Goal: Check status: Check status

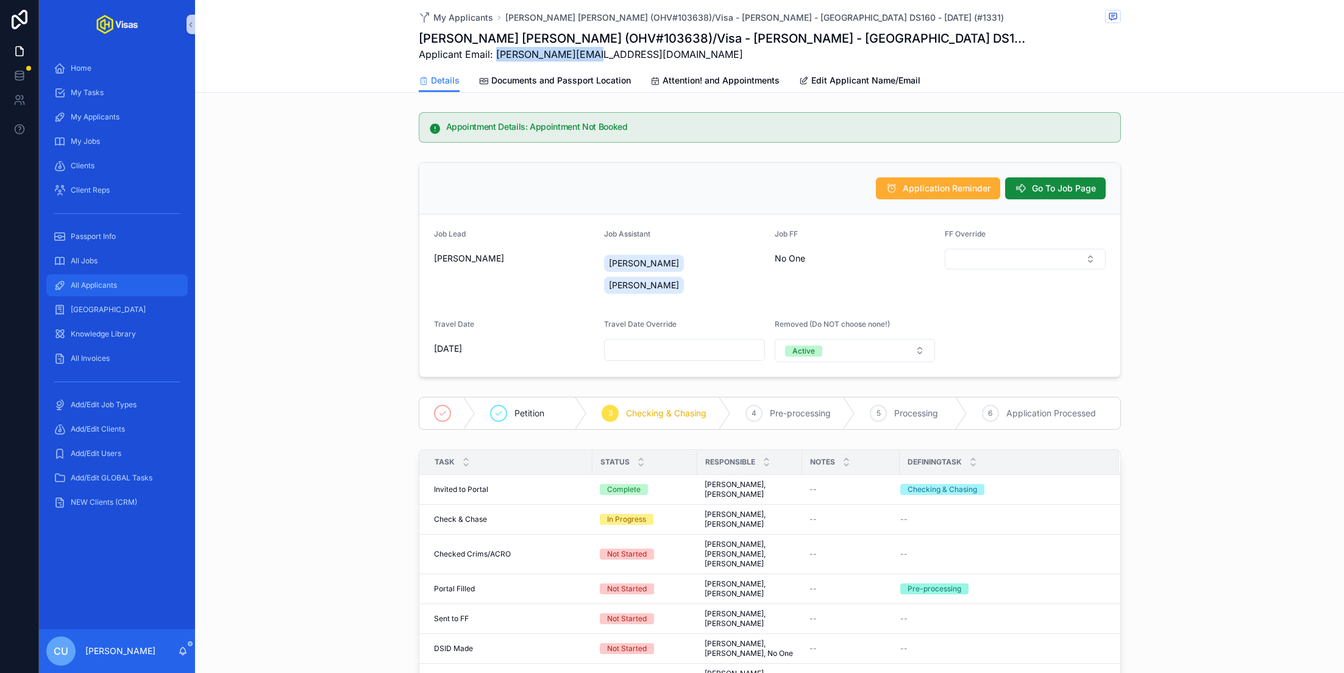
click at [85, 285] on span "All Applicants" at bounding box center [94, 285] width 46 height 10
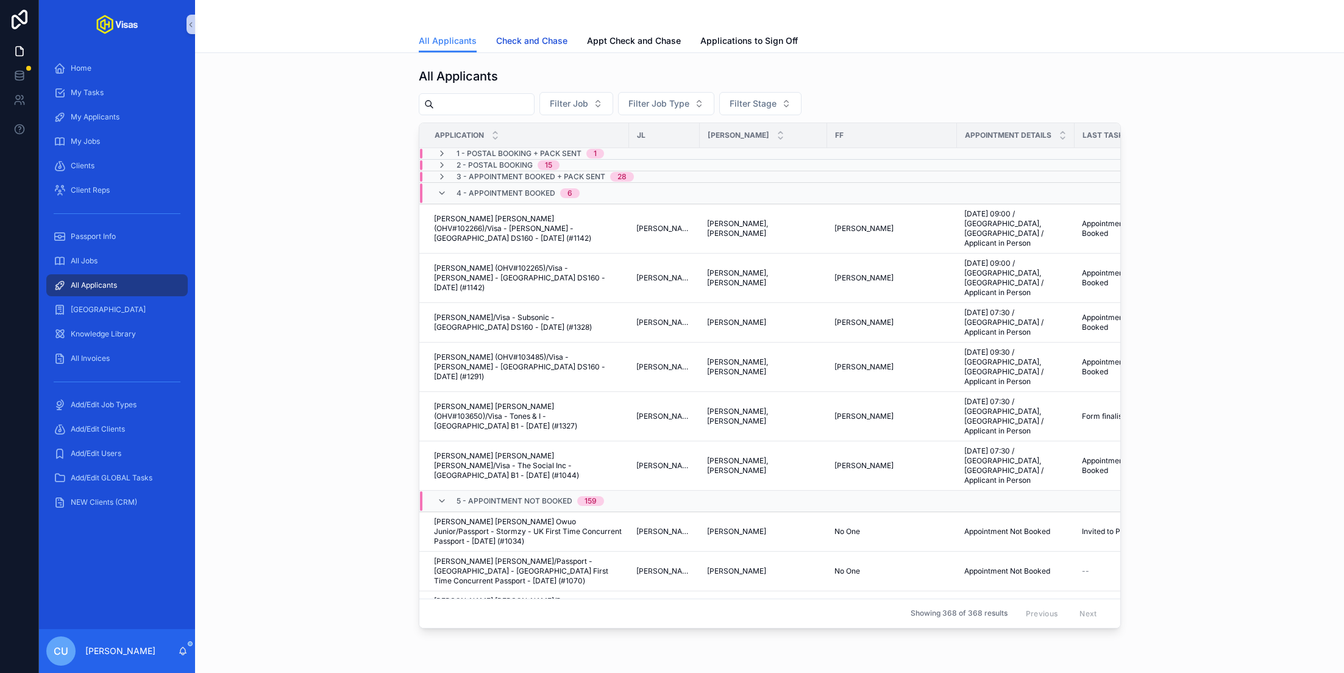
click at [541, 40] on span "Check and Chase" at bounding box center [531, 41] width 71 height 12
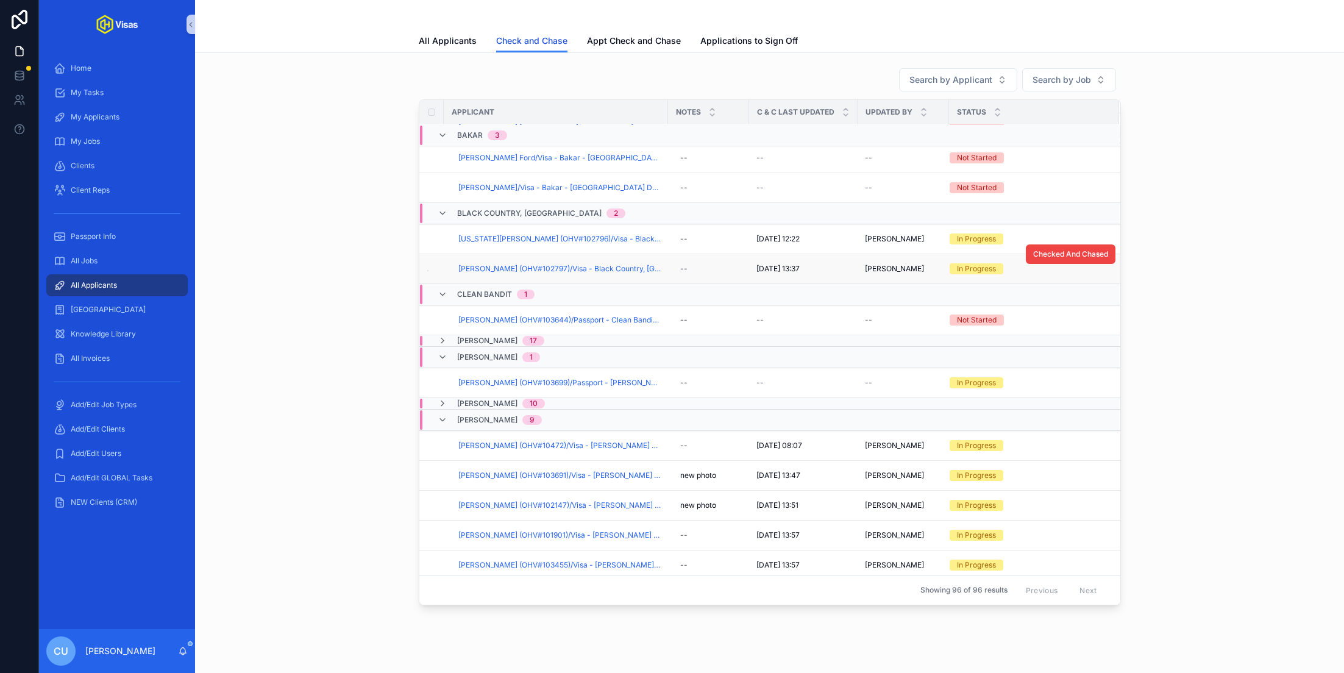
scroll to position [52, 0]
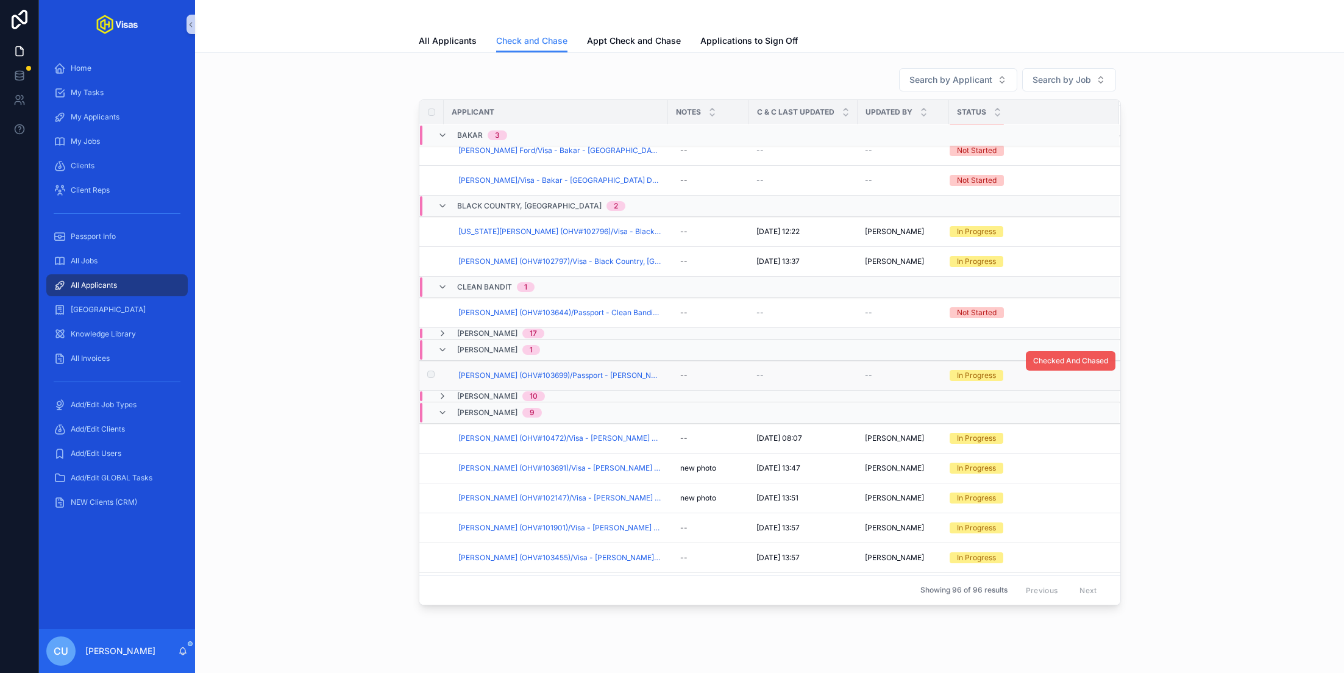
click at [1072, 360] on span "Checked And Chased" at bounding box center [1070, 361] width 75 height 10
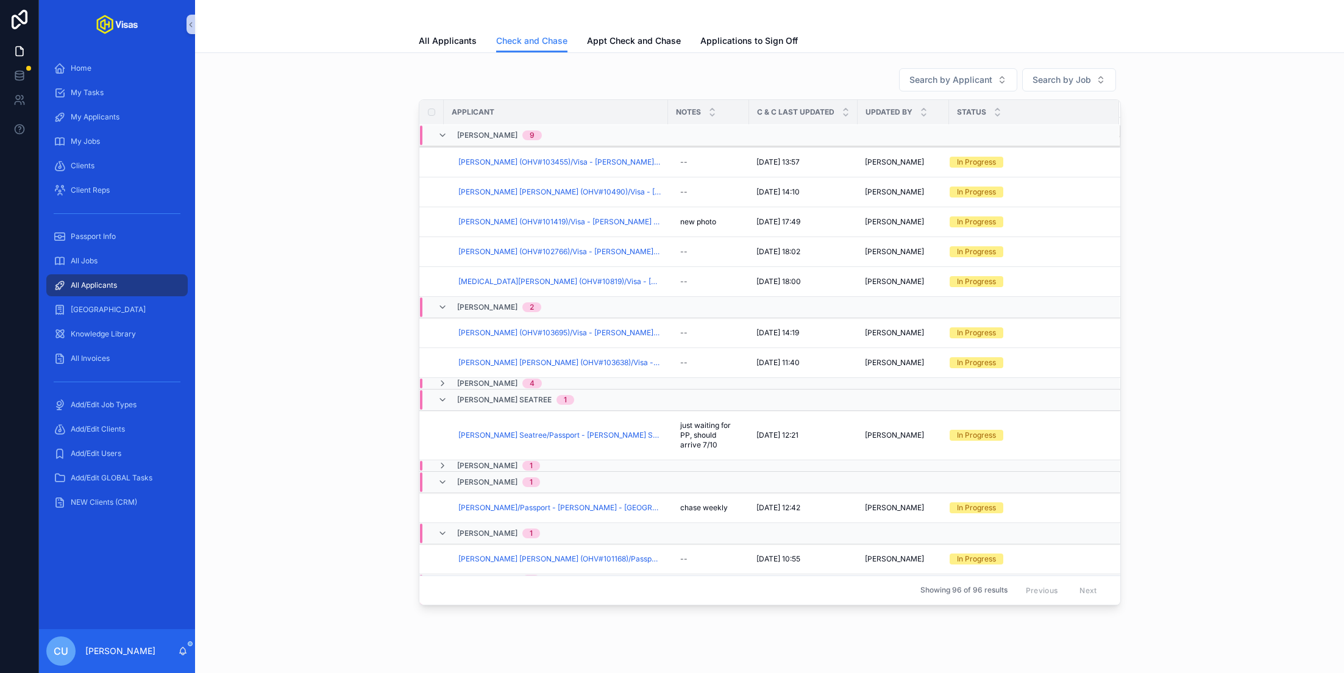
scroll to position [446, 0]
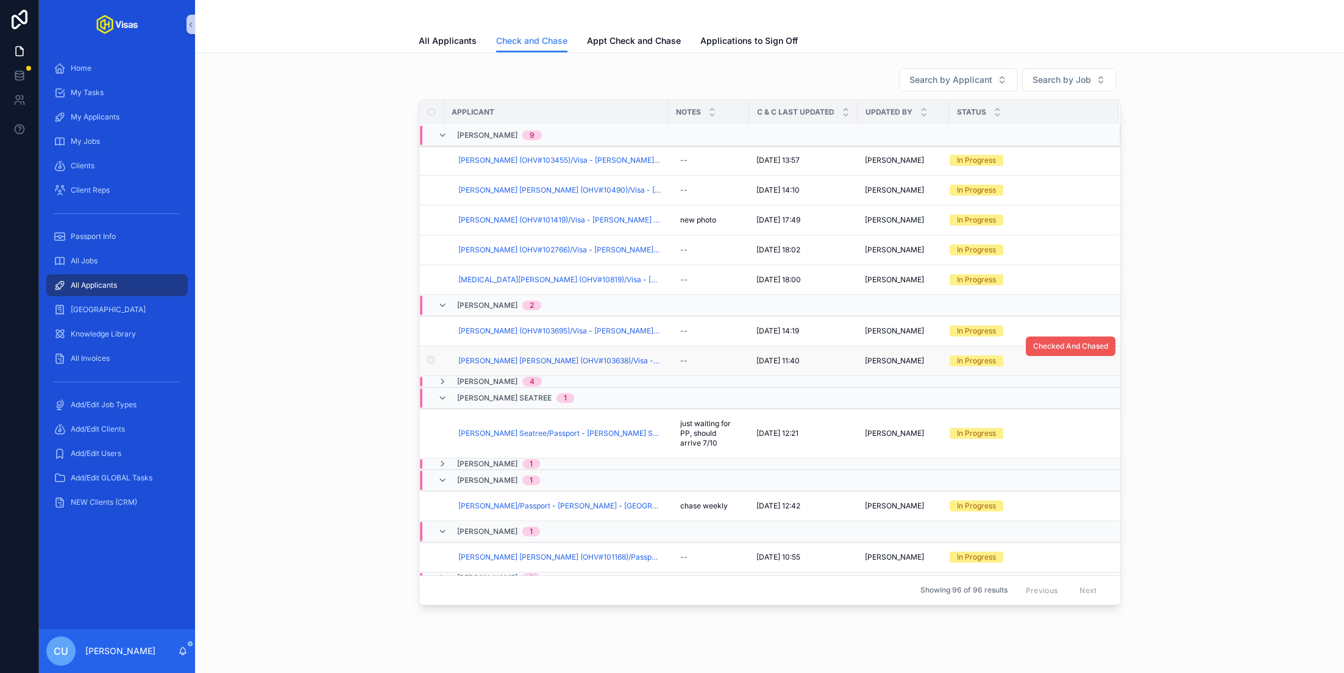
click at [1061, 341] on span "Checked And Chased" at bounding box center [1070, 346] width 75 height 10
click at [478, 300] on span "[PERSON_NAME]" at bounding box center [487, 305] width 60 height 10
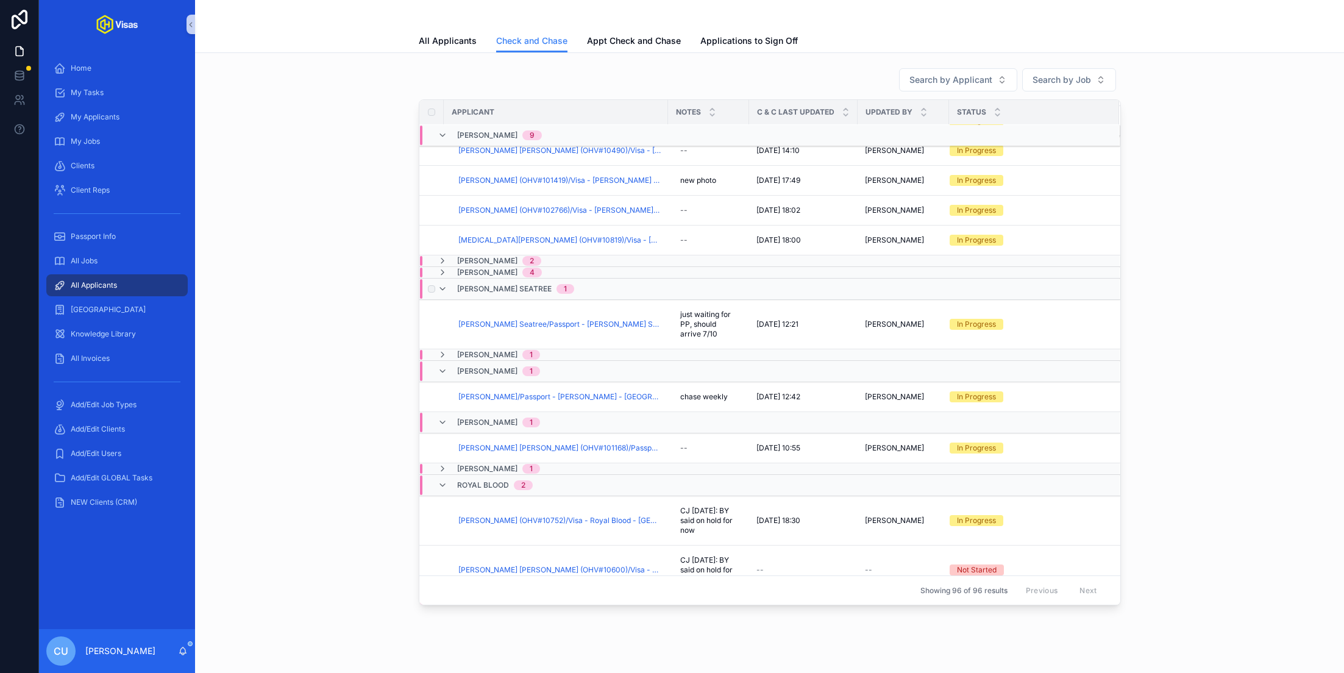
click at [506, 286] on span "[PERSON_NAME] Seatree" at bounding box center [504, 289] width 94 height 10
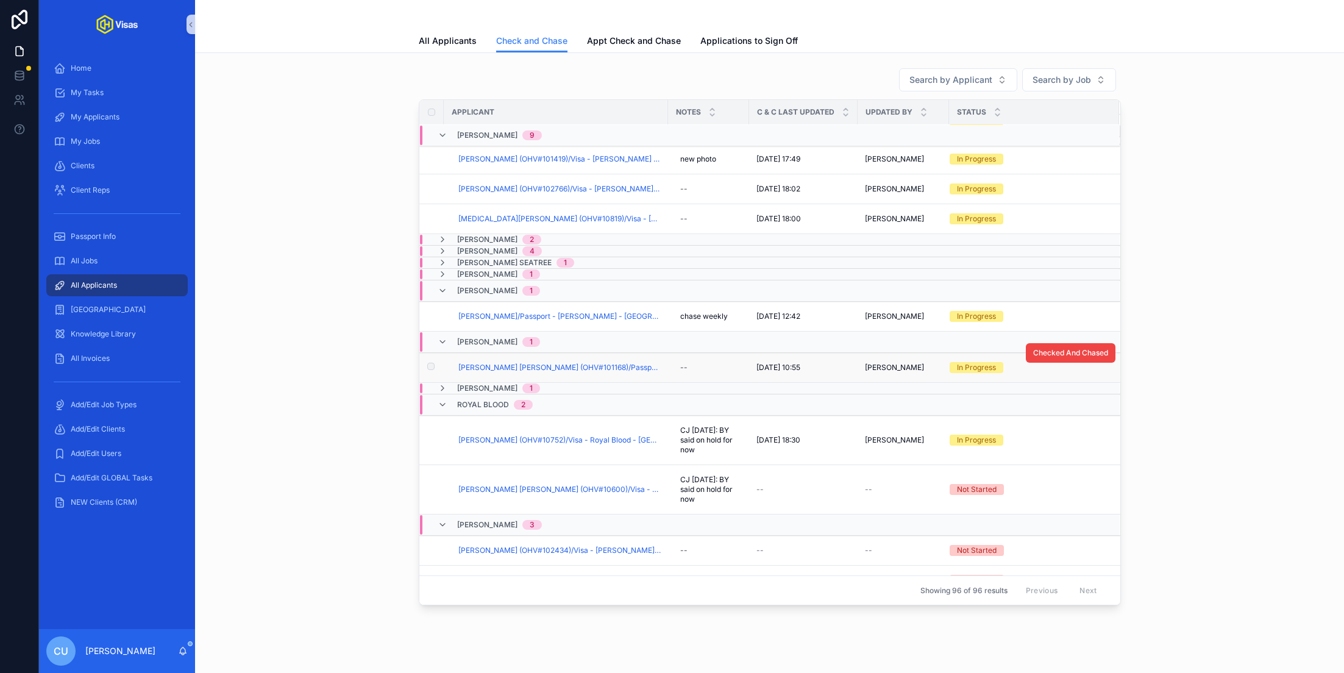
scroll to position [541, 0]
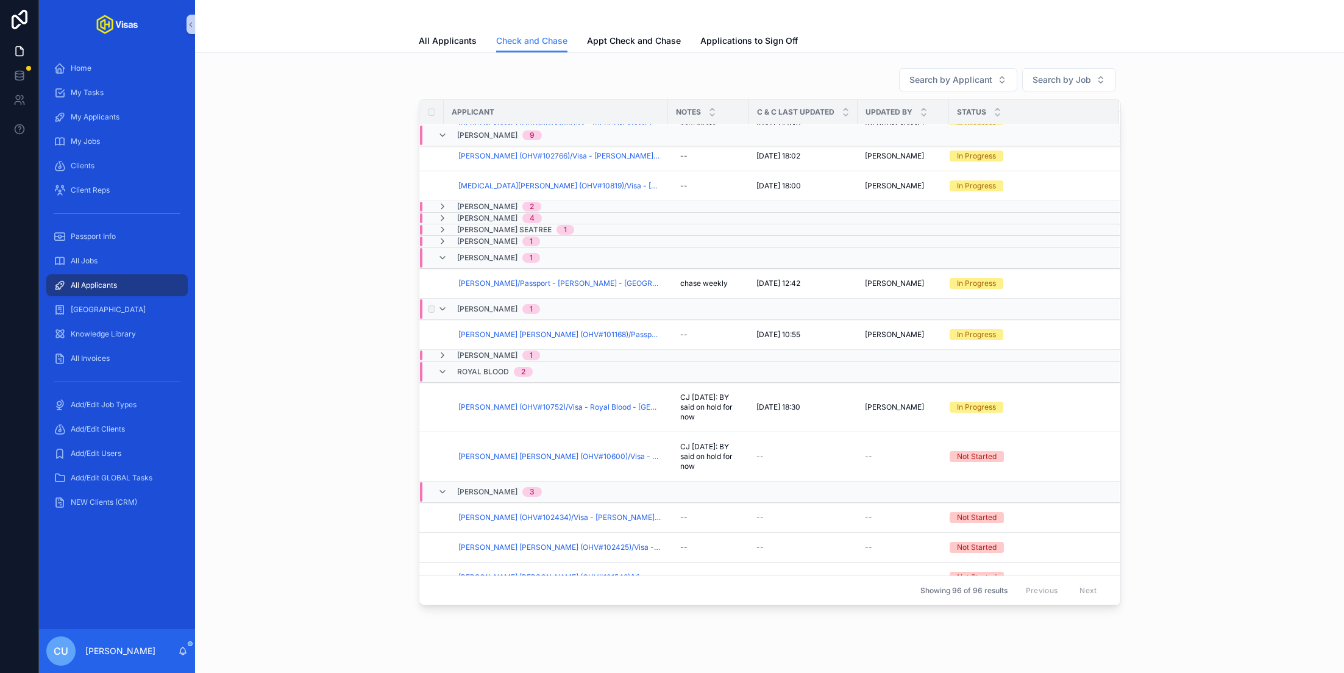
click at [597, 304] on div "[PERSON_NAME] 1" at bounding box center [638, 308] width 437 height 19
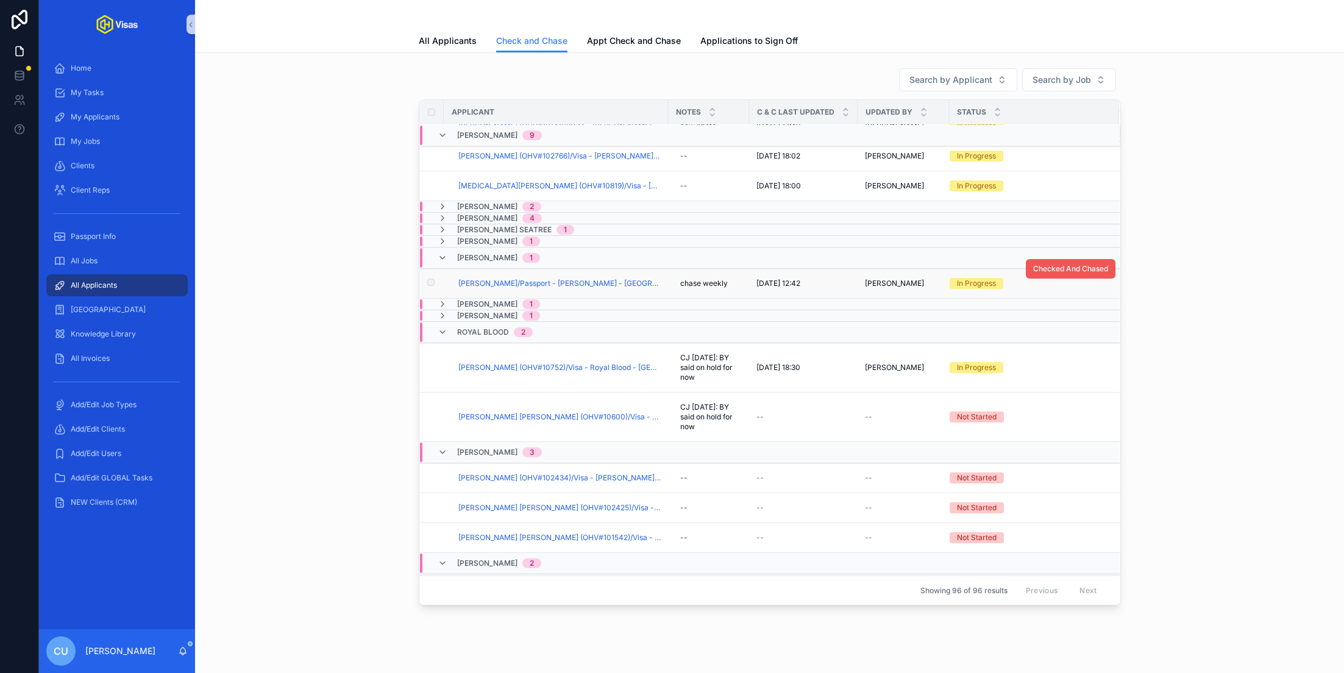
click at [1057, 269] on button "Checked And Chased" at bounding box center [1071, 268] width 90 height 19
click at [472, 253] on span "[PERSON_NAME]" at bounding box center [487, 258] width 60 height 10
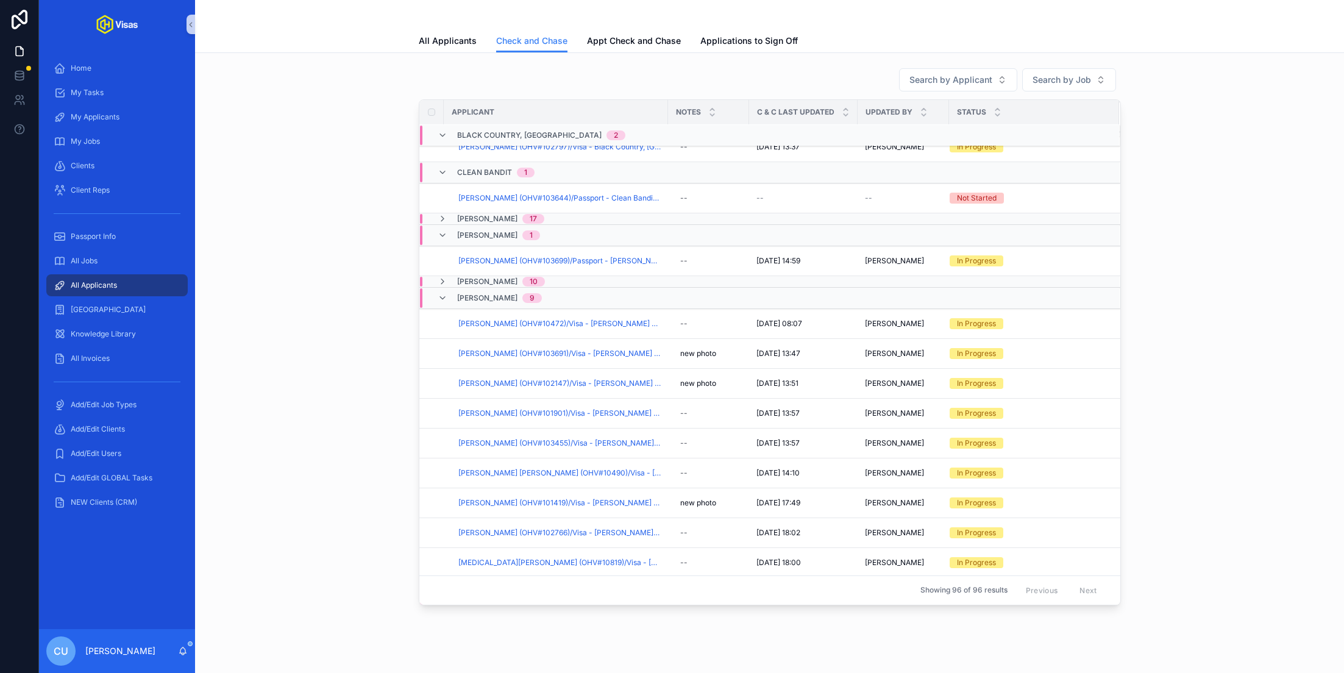
scroll to position [654, 0]
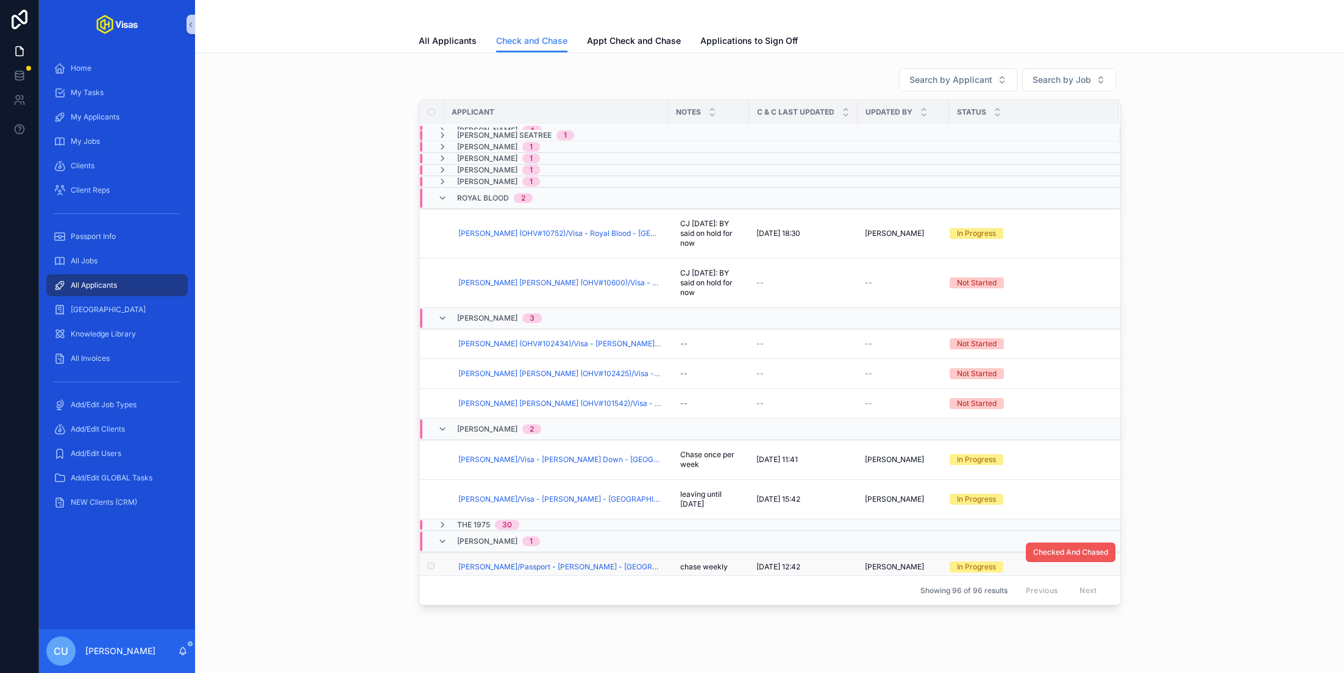
click at [1066, 547] on span "Checked And Chased" at bounding box center [1070, 552] width 75 height 10
click at [467, 537] on span "[PERSON_NAME]" at bounding box center [487, 541] width 60 height 10
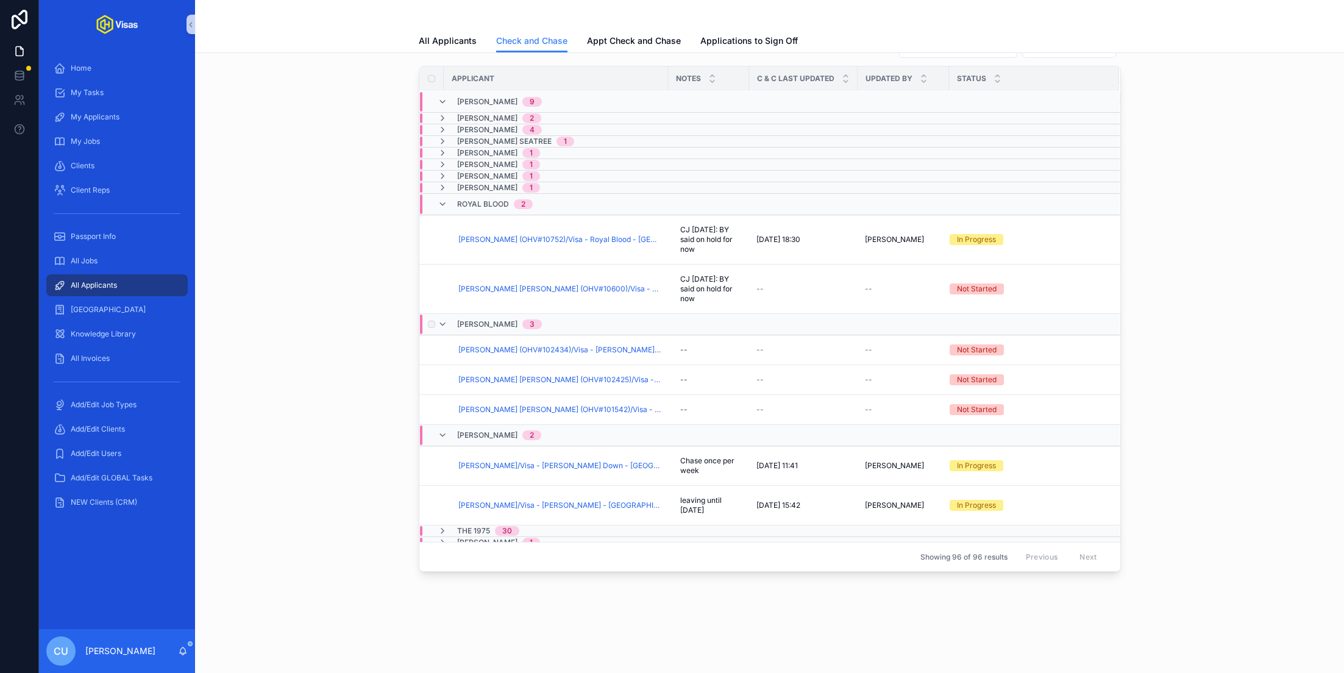
scroll to position [32, 0]
click at [1052, 443] on span "Checked And Chased" at bounding box center [1070, 448] width 75 height 10
click at [496, 434] on span "[PERSON_NAME]" at bounding box center [487, 437] width 60 height 10
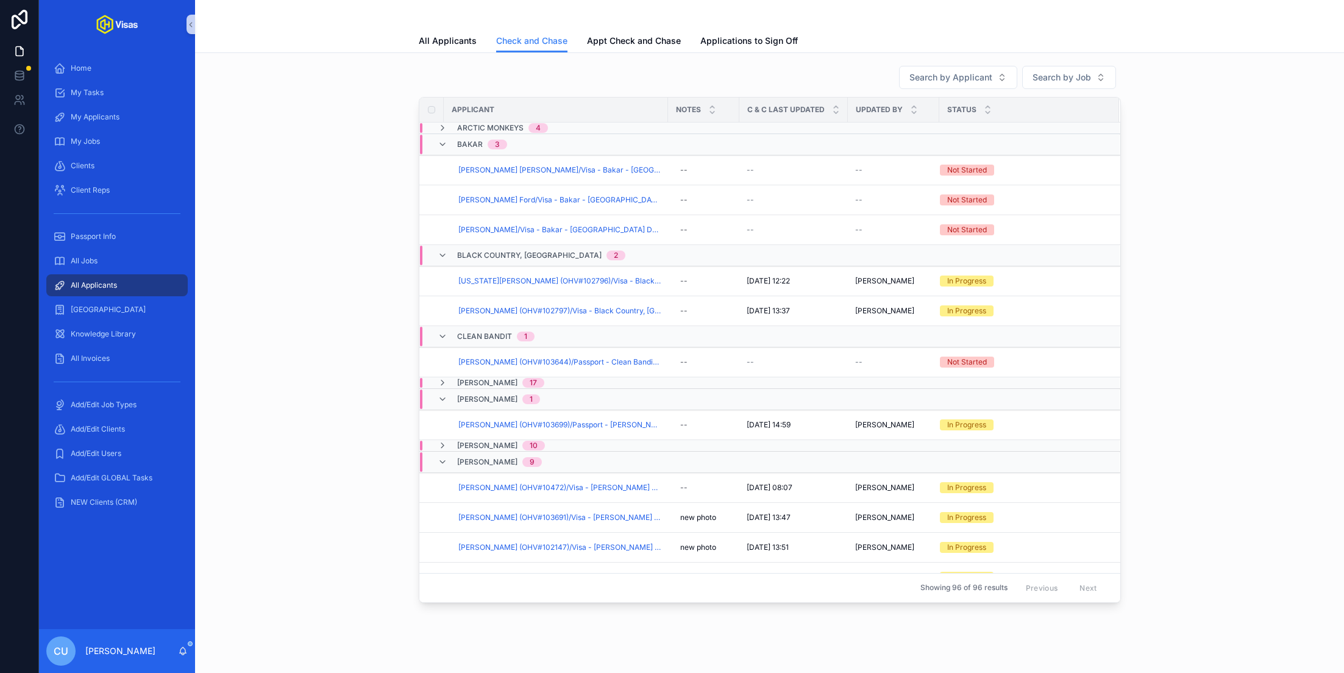
scroll to position [0, 0]
click at [493, 335] on span "Clean Bandit" at bounding box center [484, 339] width 55 height 10
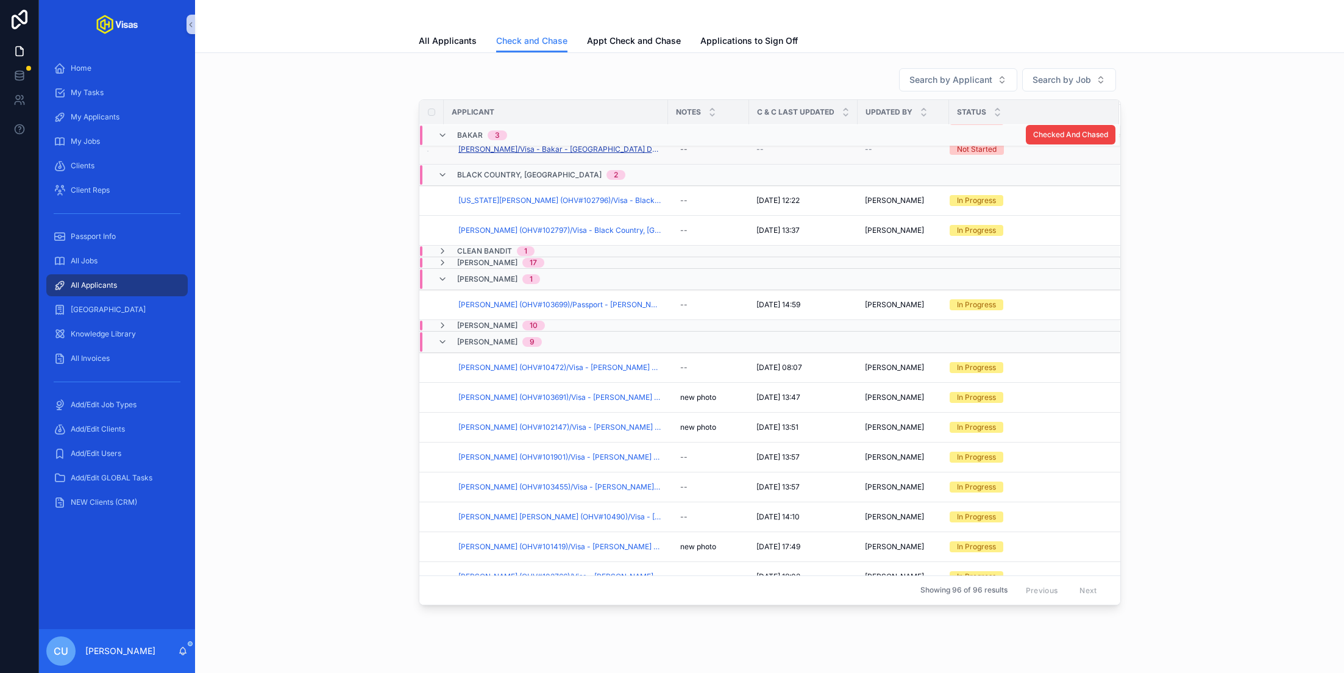
scroll to position [80, 0]
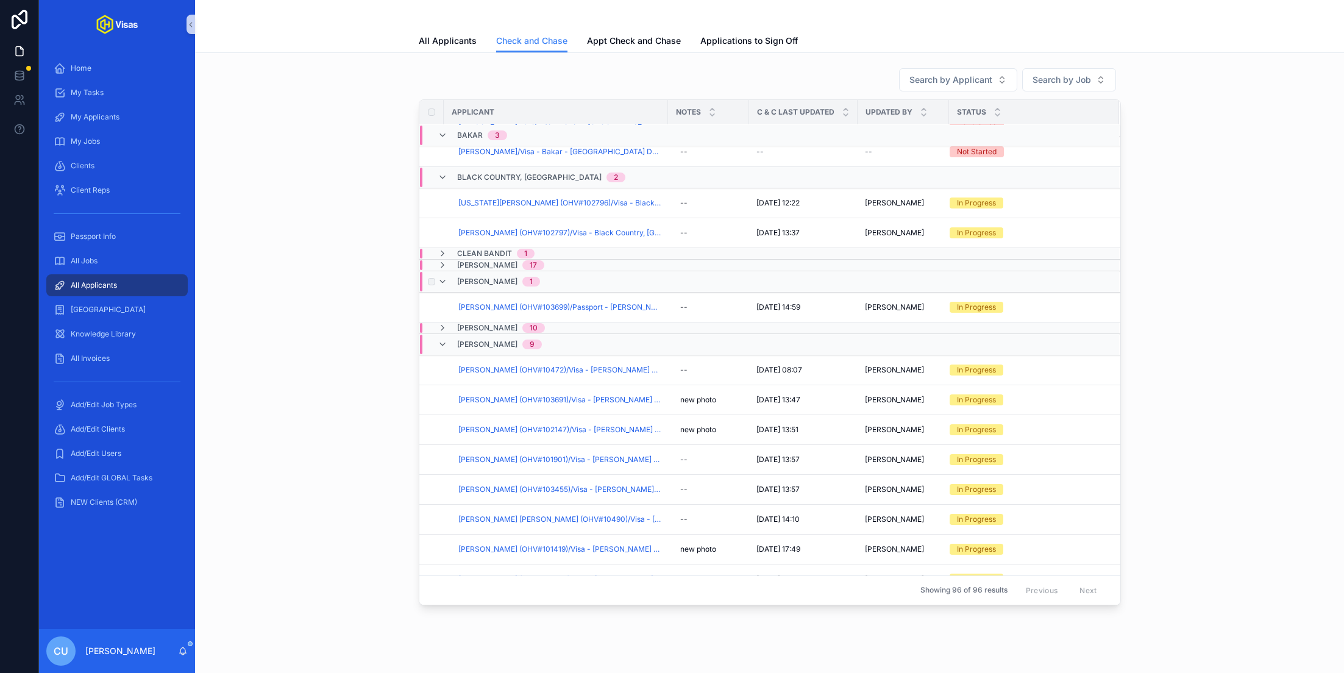
click at [483, 281] on span "[PERSON_NAME]" at bounding box center [487, 282] width 60 height 10
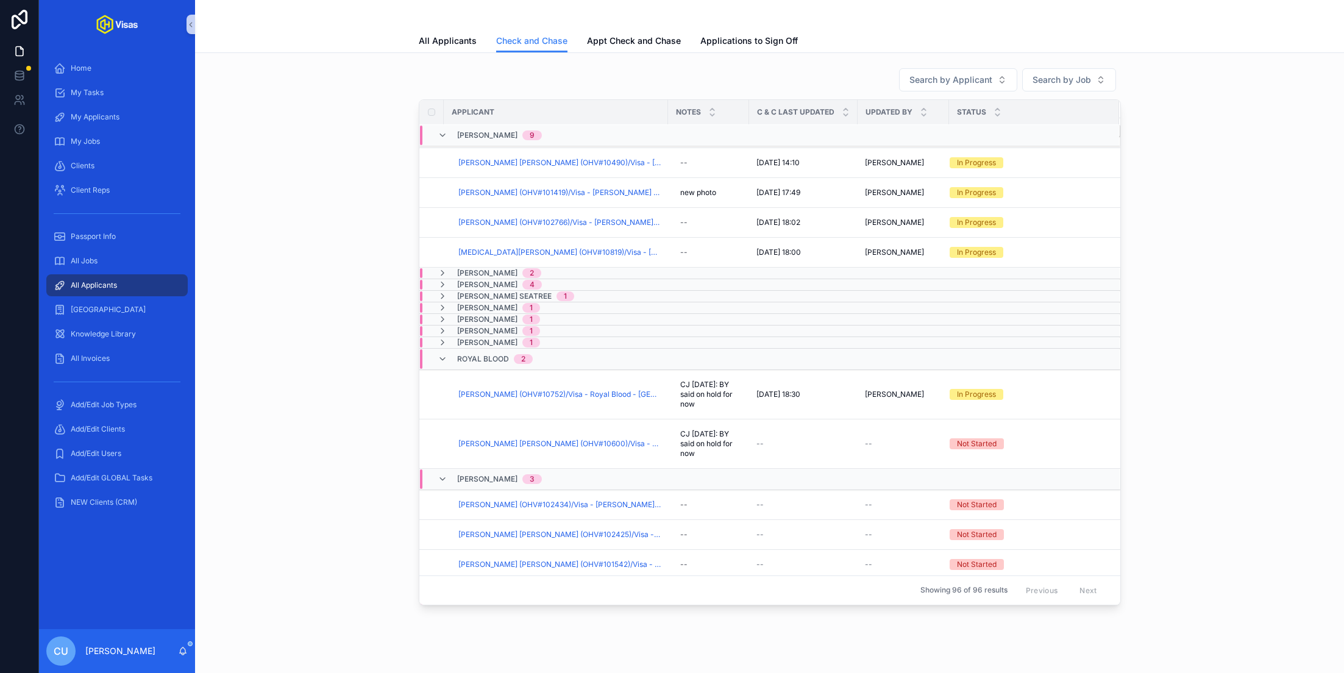
scroll to position [448, 0]
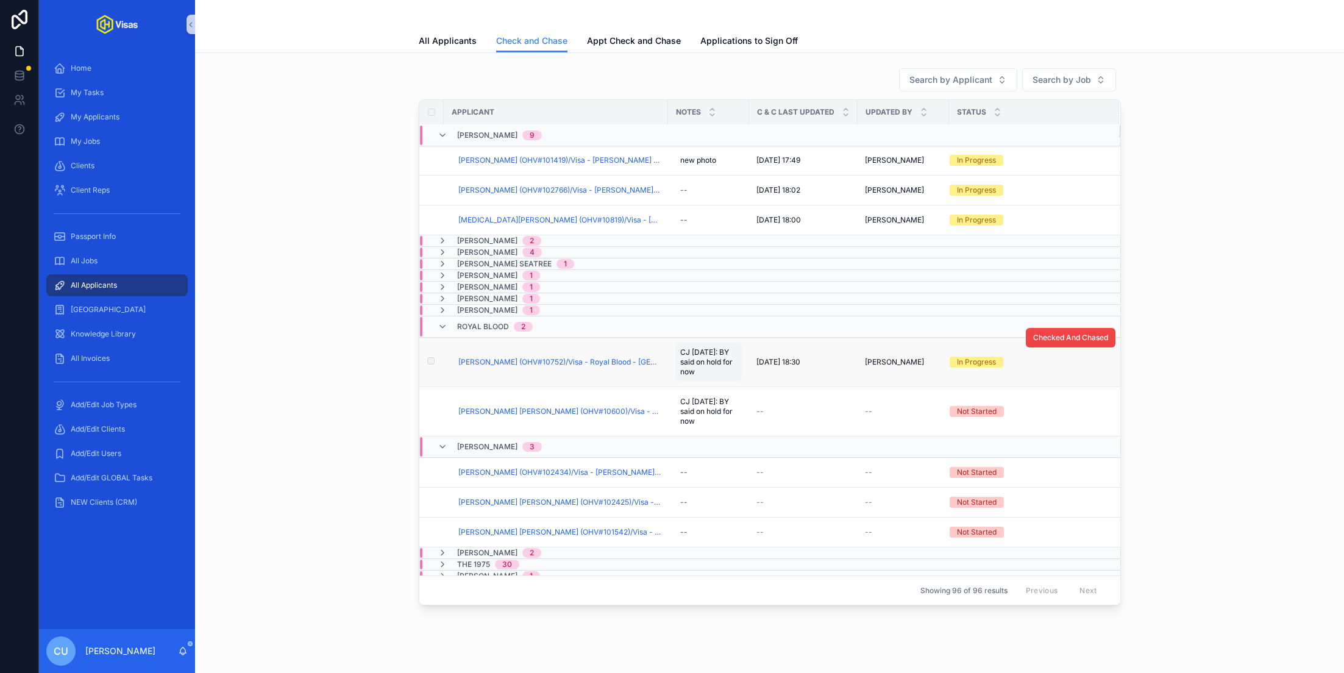
click at [698, 349] on span "CJ [DATE]: BY said on hold for now" at bounding box center [708, 361] width 57 height 29
click at [834, 364] on button "scrollable content" at bounding box center [829, 363] width 15 height 15
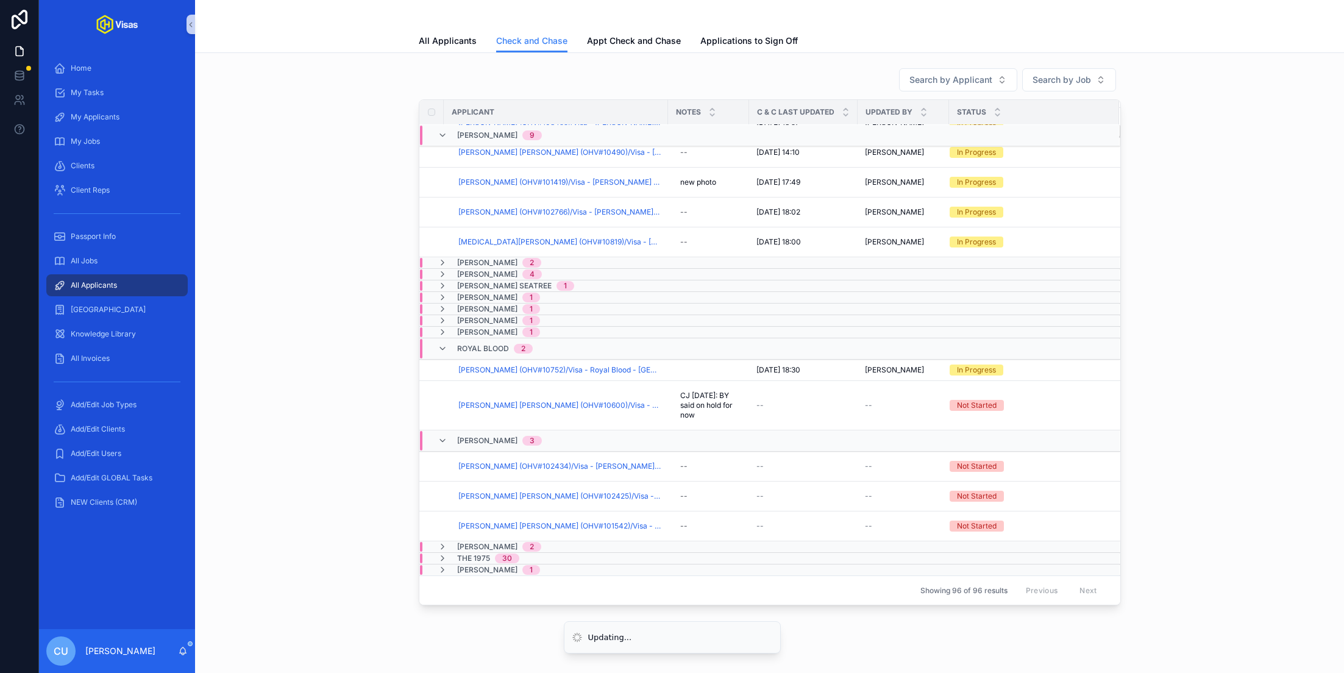
scroll to position [419, 0]
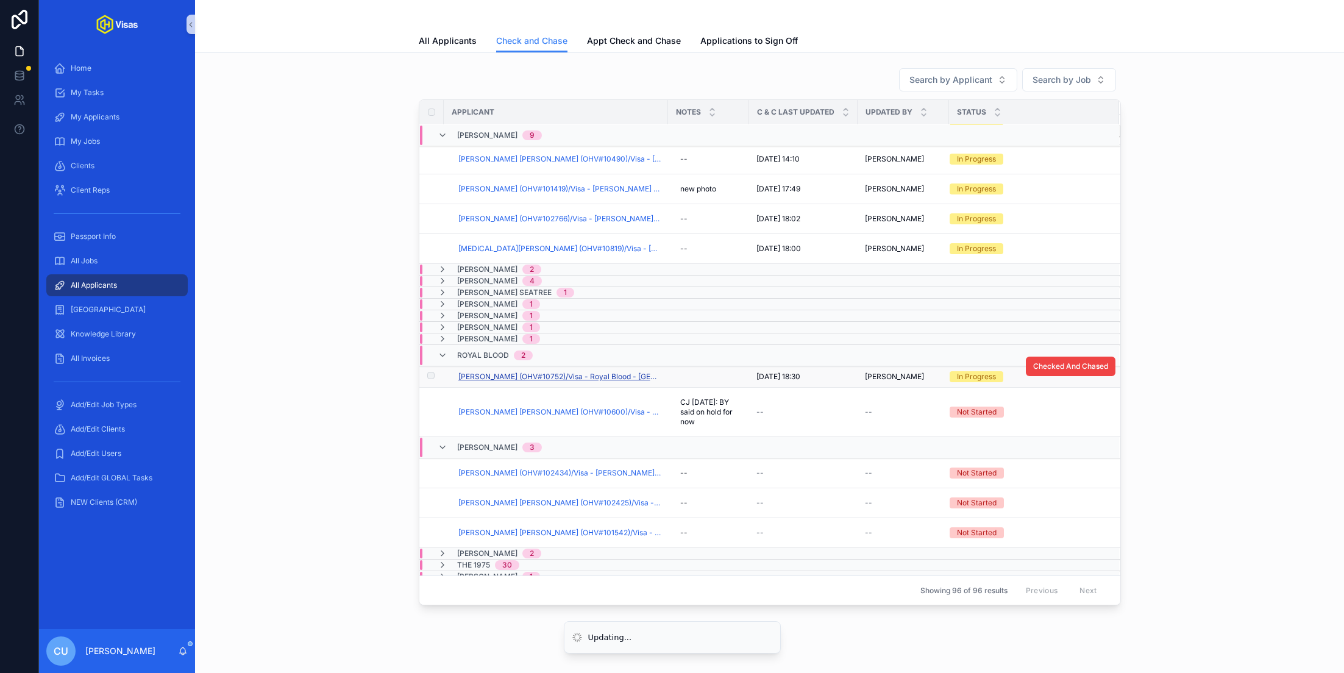
click at [588, 372] on span "[PERSON_NAME] (OHV#10752)/Visa - Royal Blood - [GEOGRAPHIC_DATA] O2 - [DATE] (#…" at bounding box center [559, 377] width 202 height 10
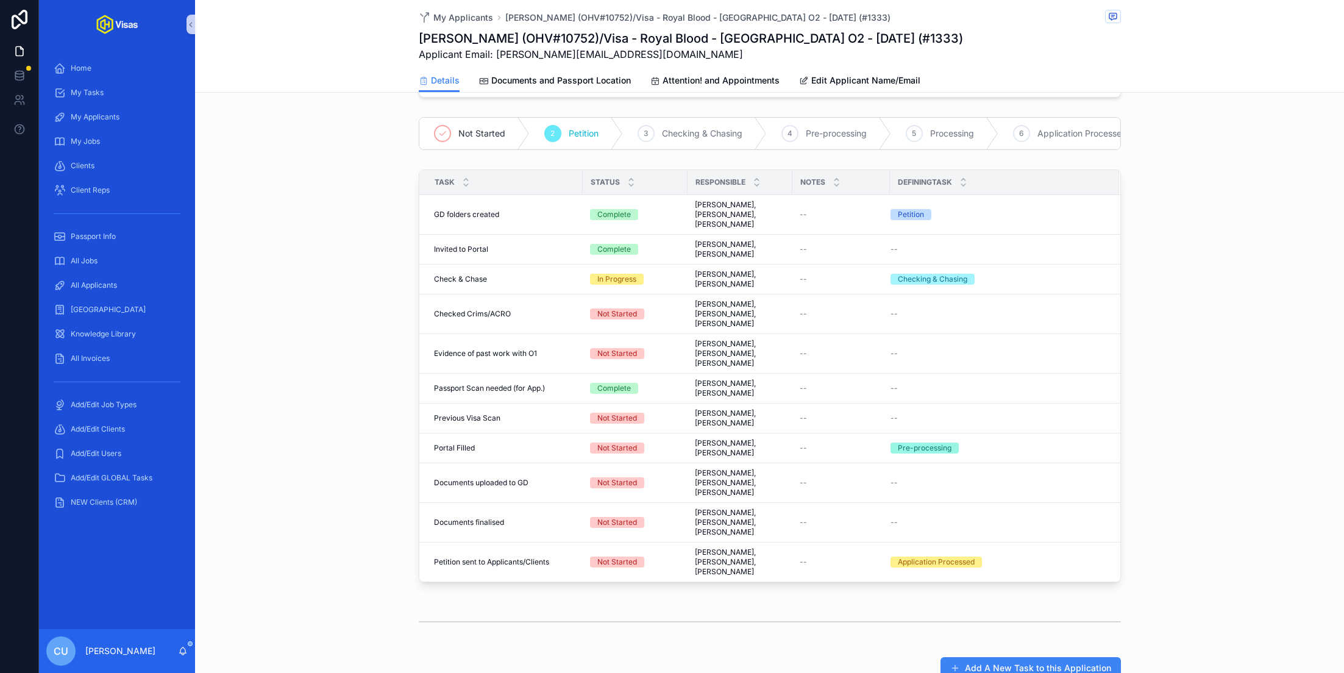
scroll to position [280, 0]
click at [1032, 428] on span "Complete all tasks above!" at bounding box center [1063, 433] width 89 height 10
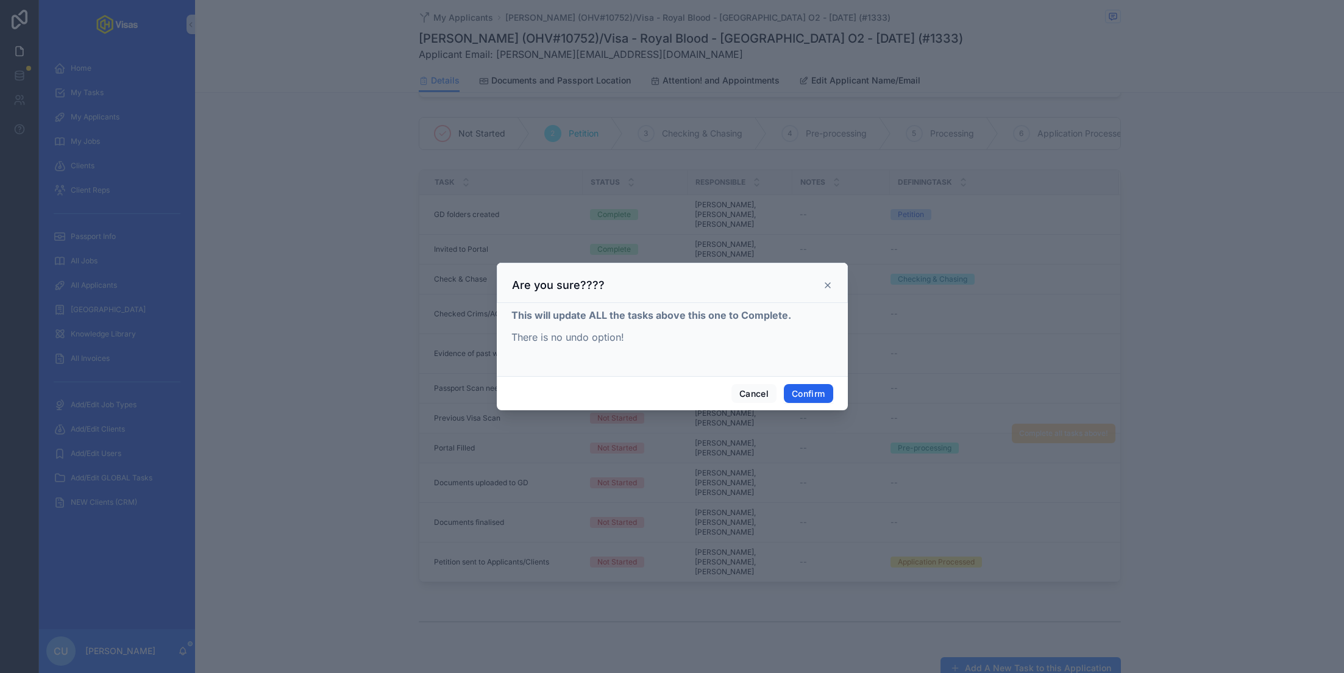
click at [804, 391] on button "Confirm" at bounding box center [808, 393] width 49 height 19
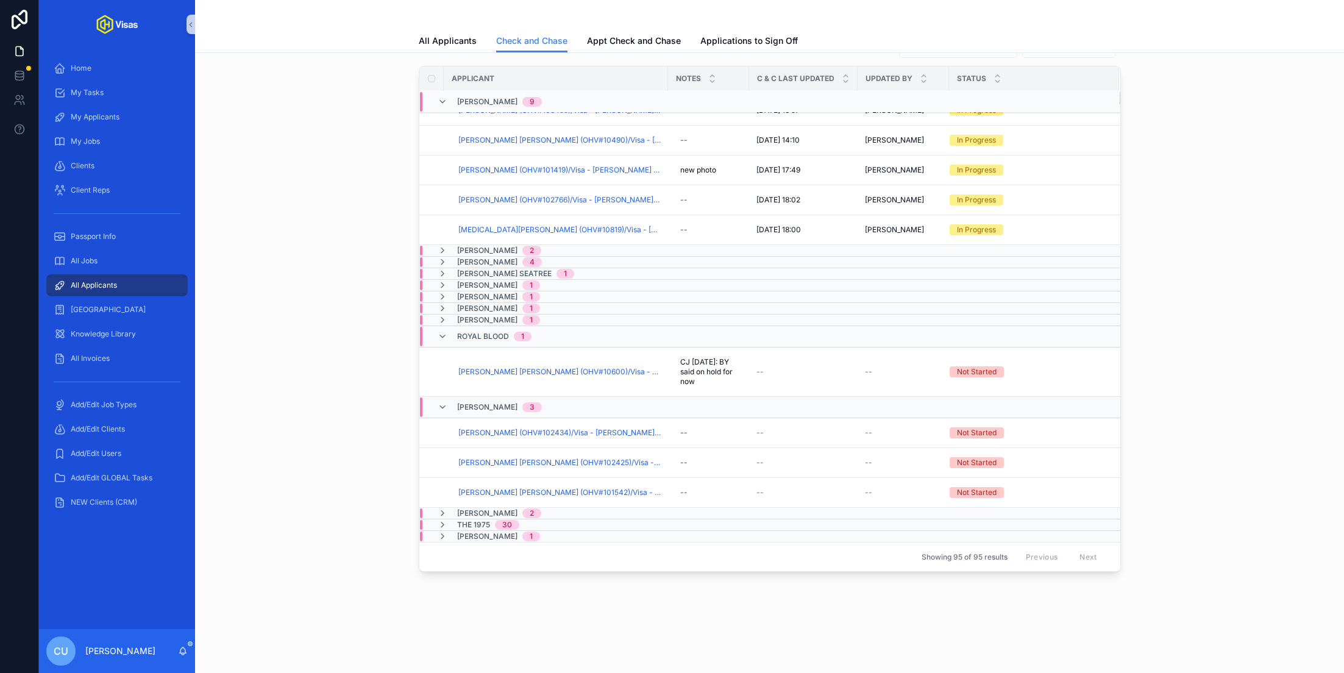
scroll to position [399, 0]
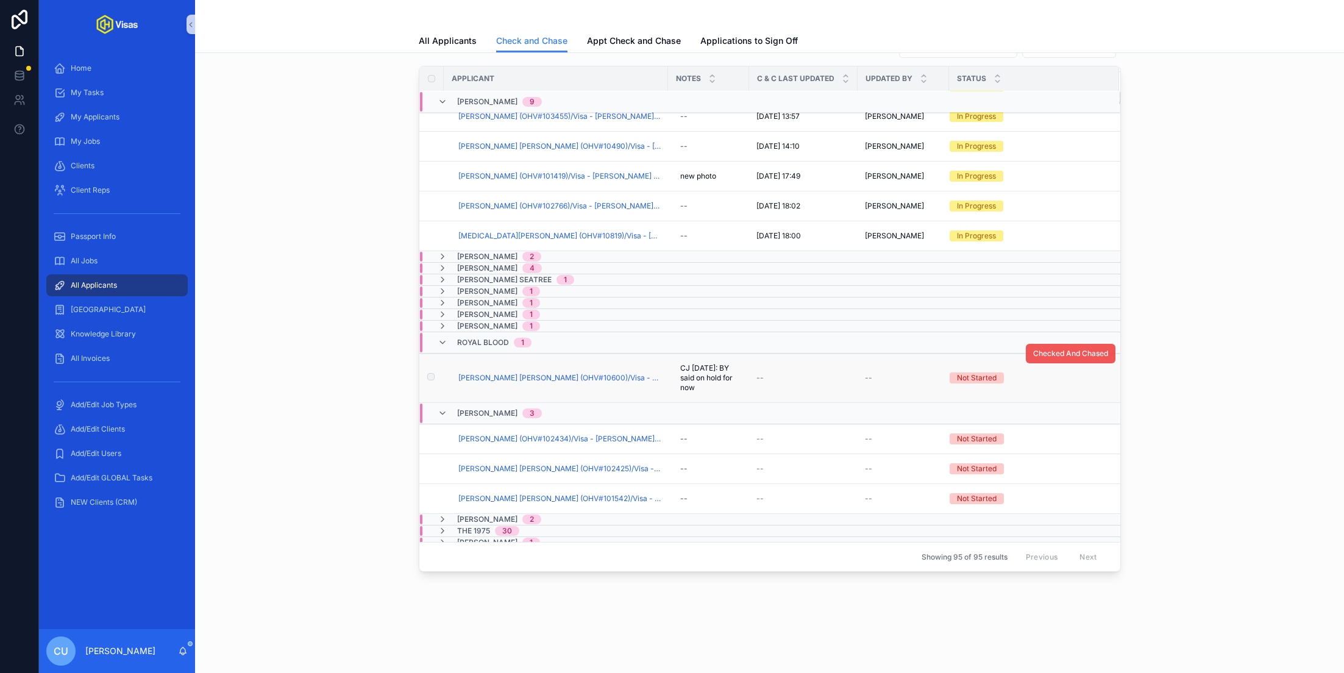
click at [1072, 349] on span "Checked And Chased" at bounding box center [1070, 354] width 75 height 10
click at [505, 373] on span "[PERSON_NAME] [PERSON_NAME] (OHV#10600)/Visa - Royal Blood - [GEOGRAPHIC_DATA] …" at bounding box center [559, 378] width 202 height 10
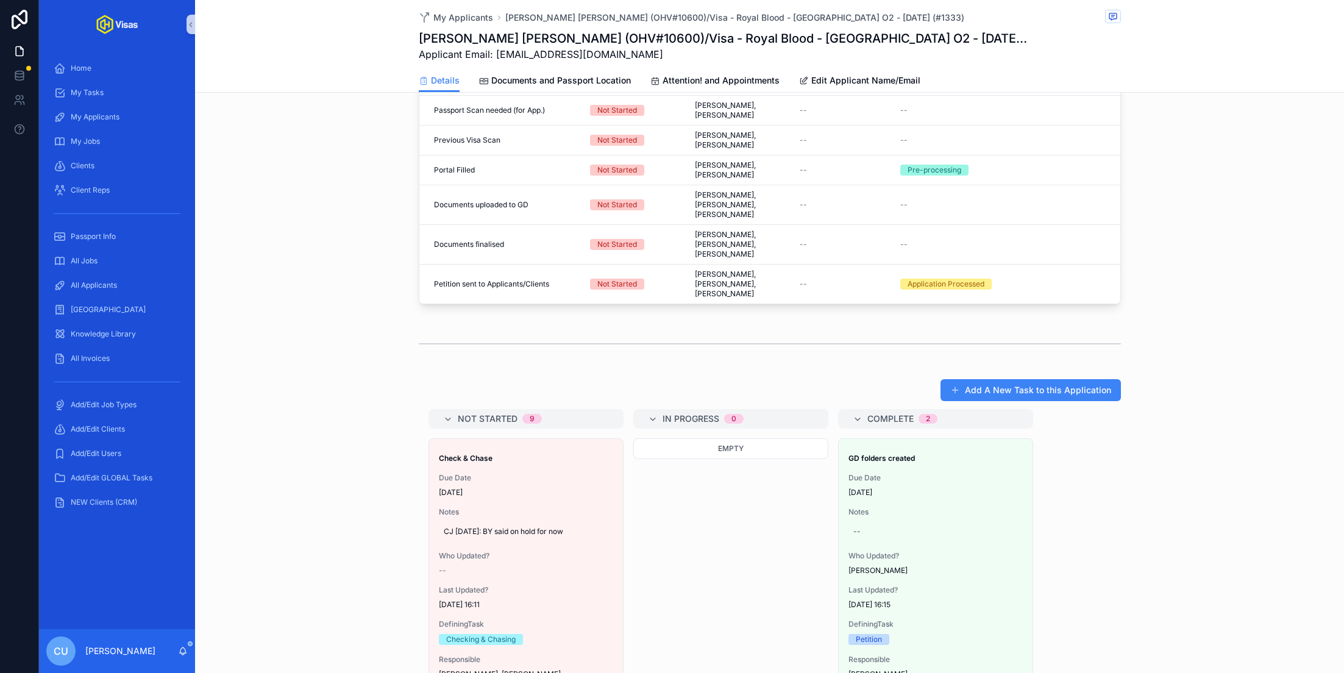
scroll to position [608, 0]
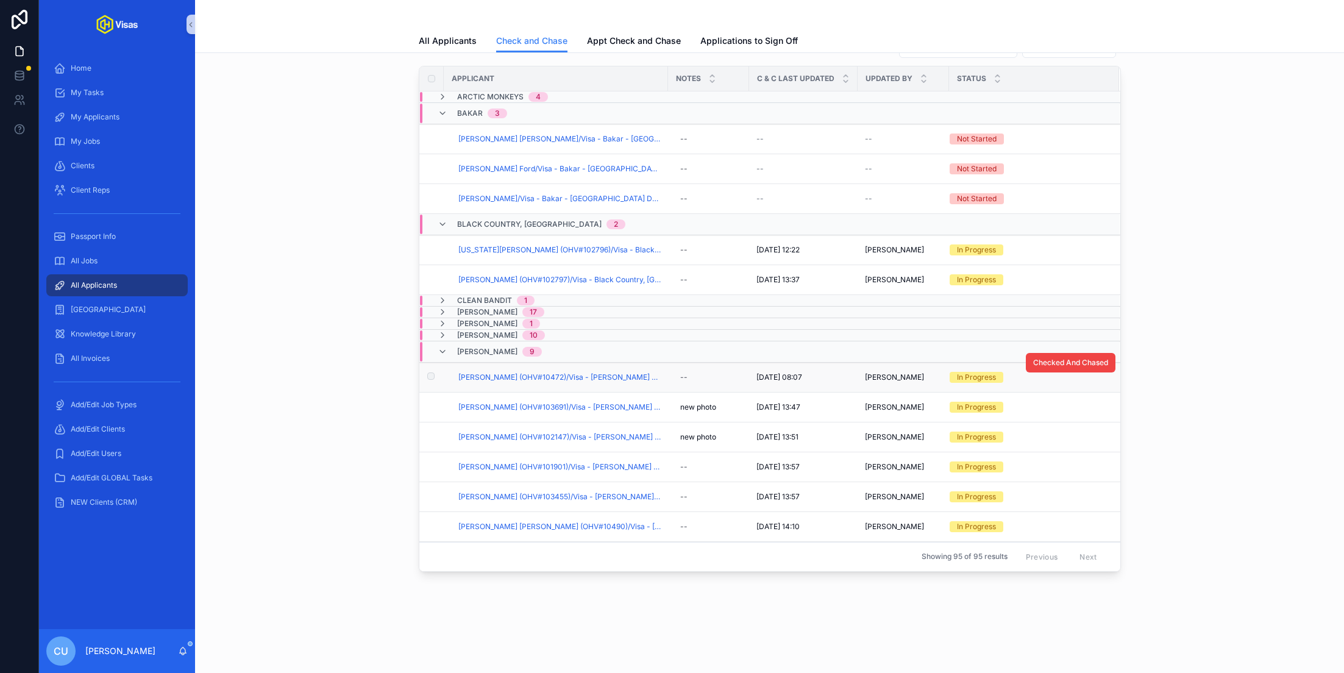
scroll to position [399, 0]
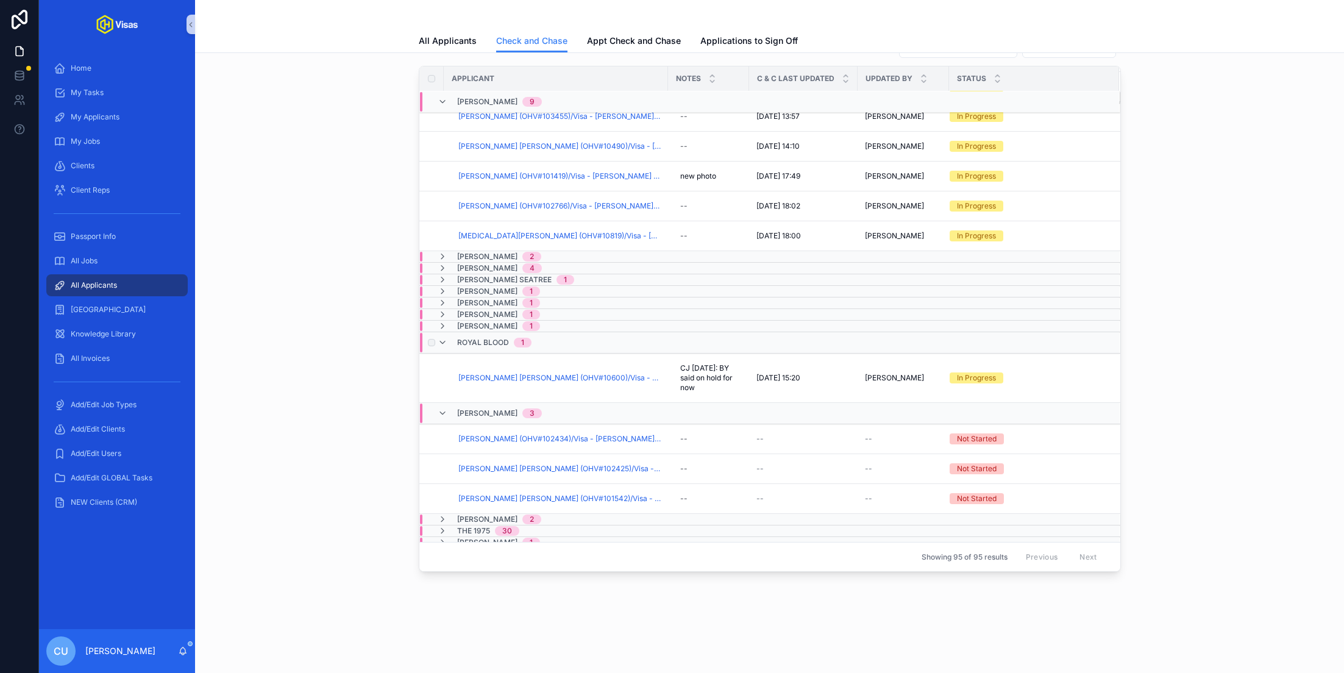
click at [484, 338] on span "Royal Blood" at bounding box center [483, 343] width 52 height 10
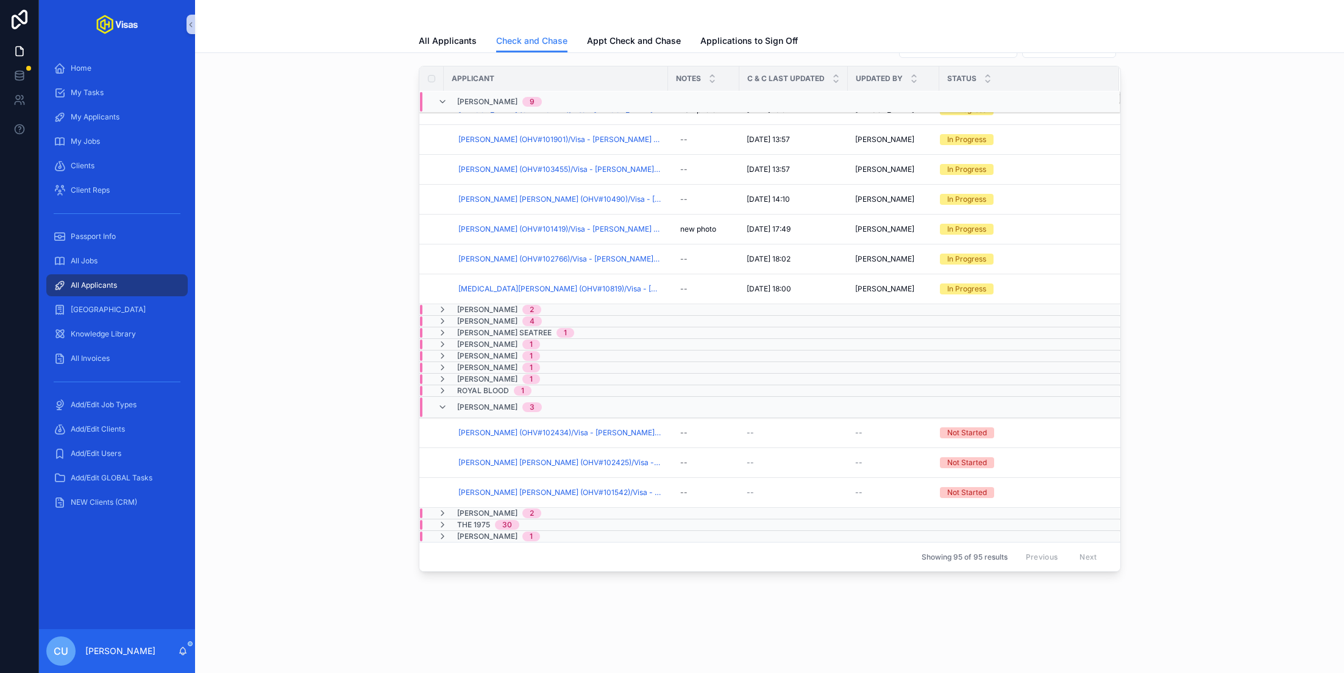
scroll to position [343, 0]
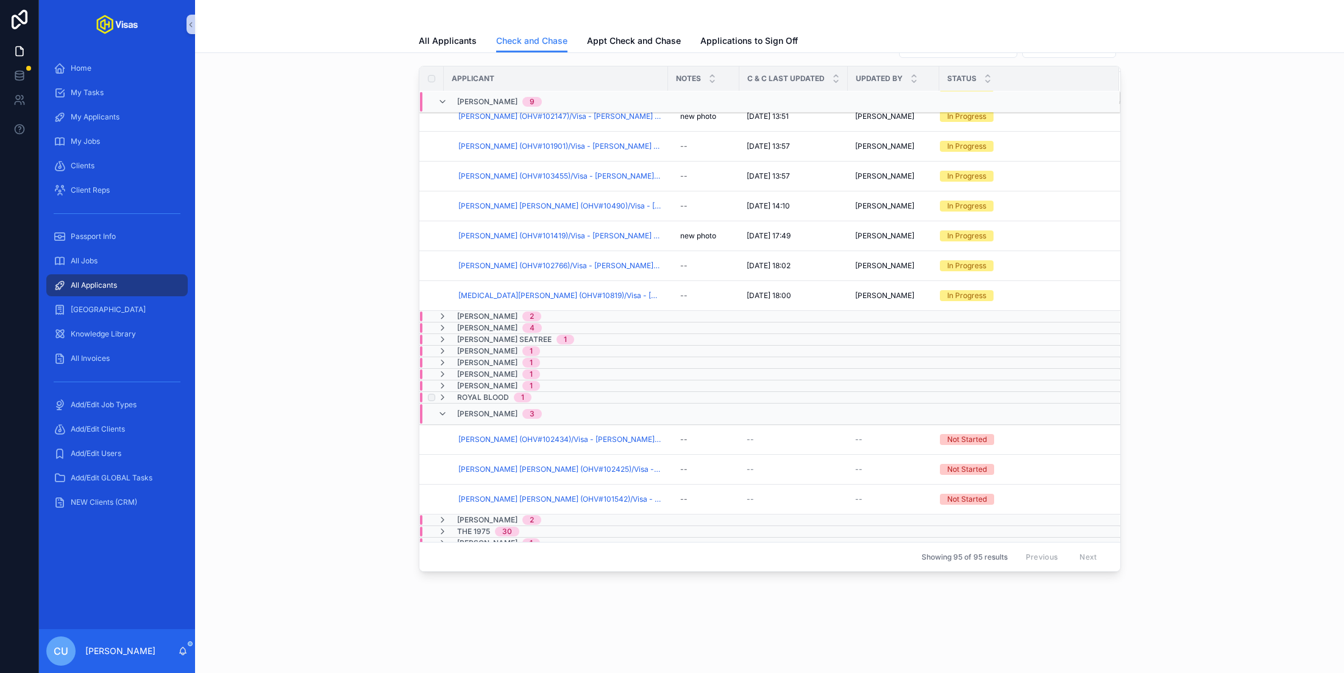
click at [475, 392] on span "Royal Blood" at bounding box center [483, 397] width 52 height 10
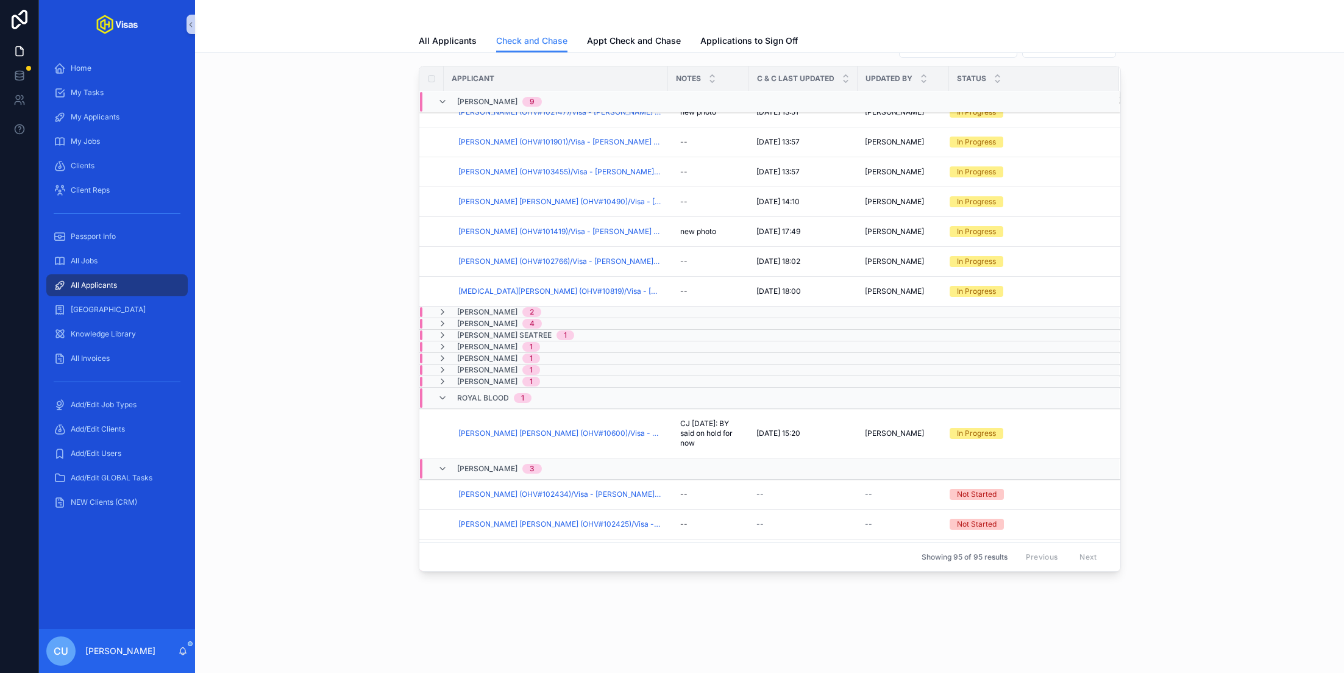
scroll to position [399, 0]
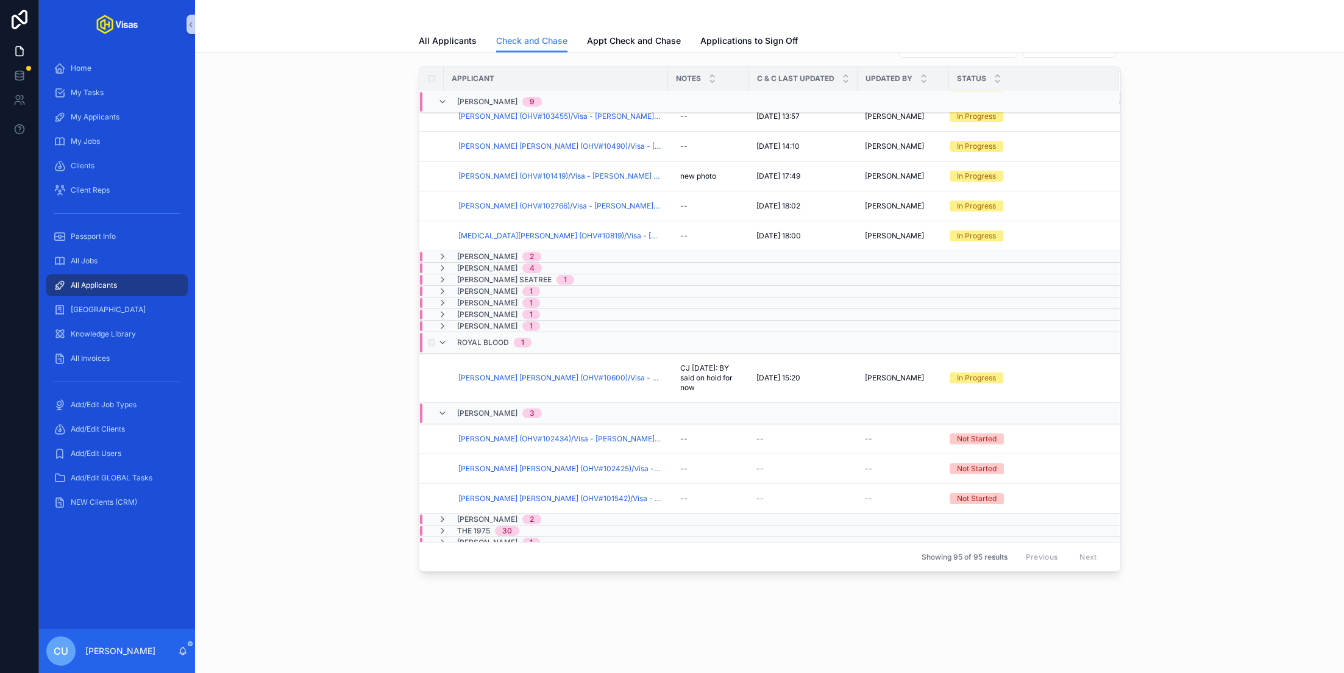
click at [484, 338] on span "Royal Blood" at bounding box center [483, 343] width 52 height 10
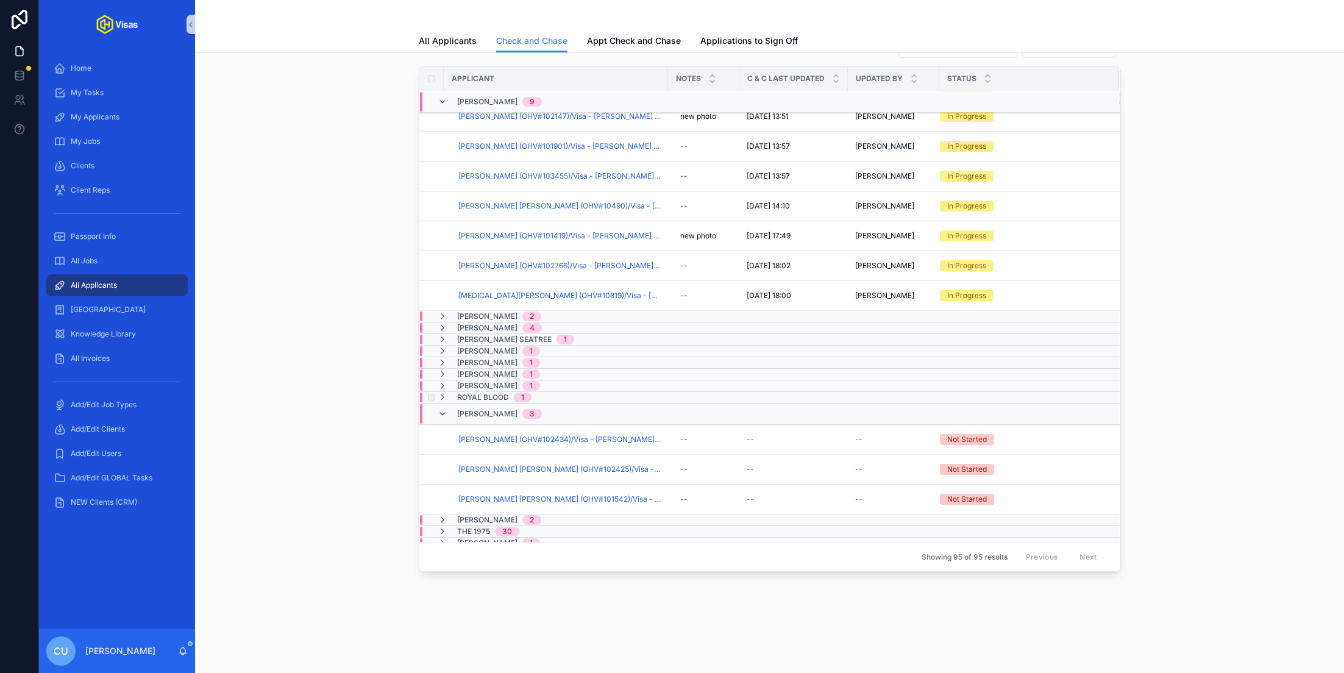
click at [492, 392] on span "Royal Blood" at bounding box center [483, 397] width 52 height 10
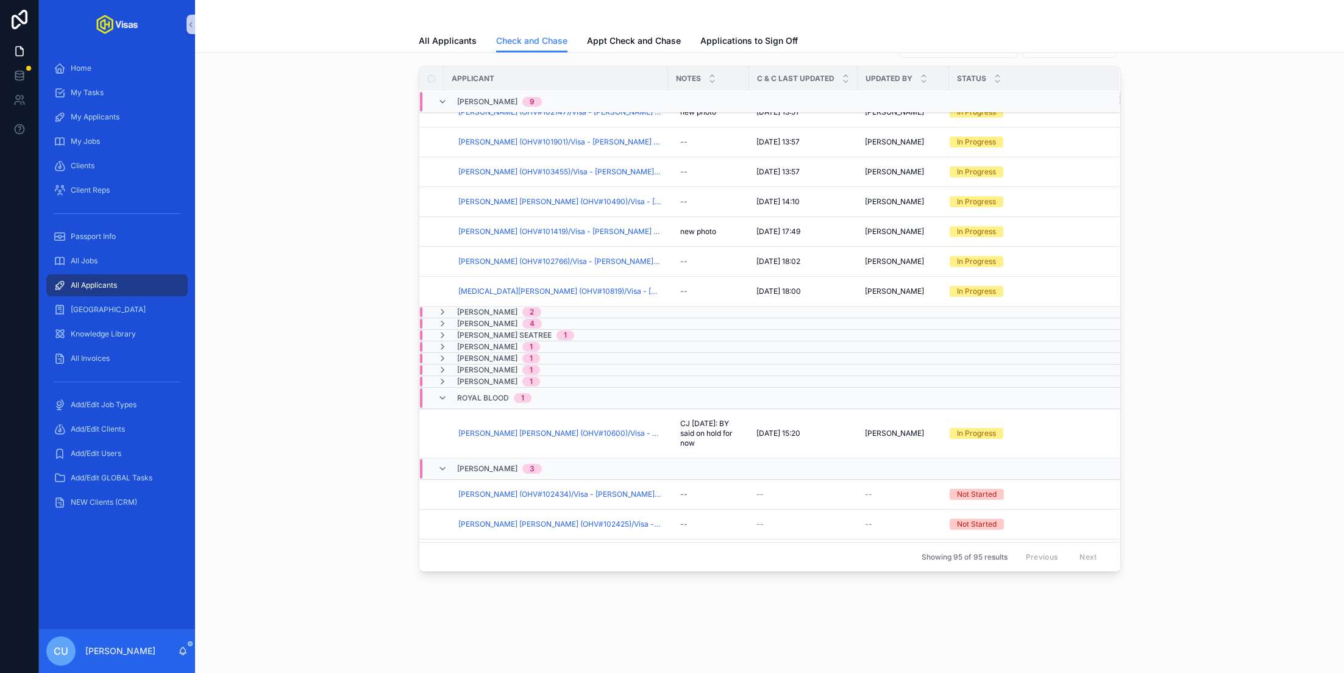
scroll to position [399, 0]
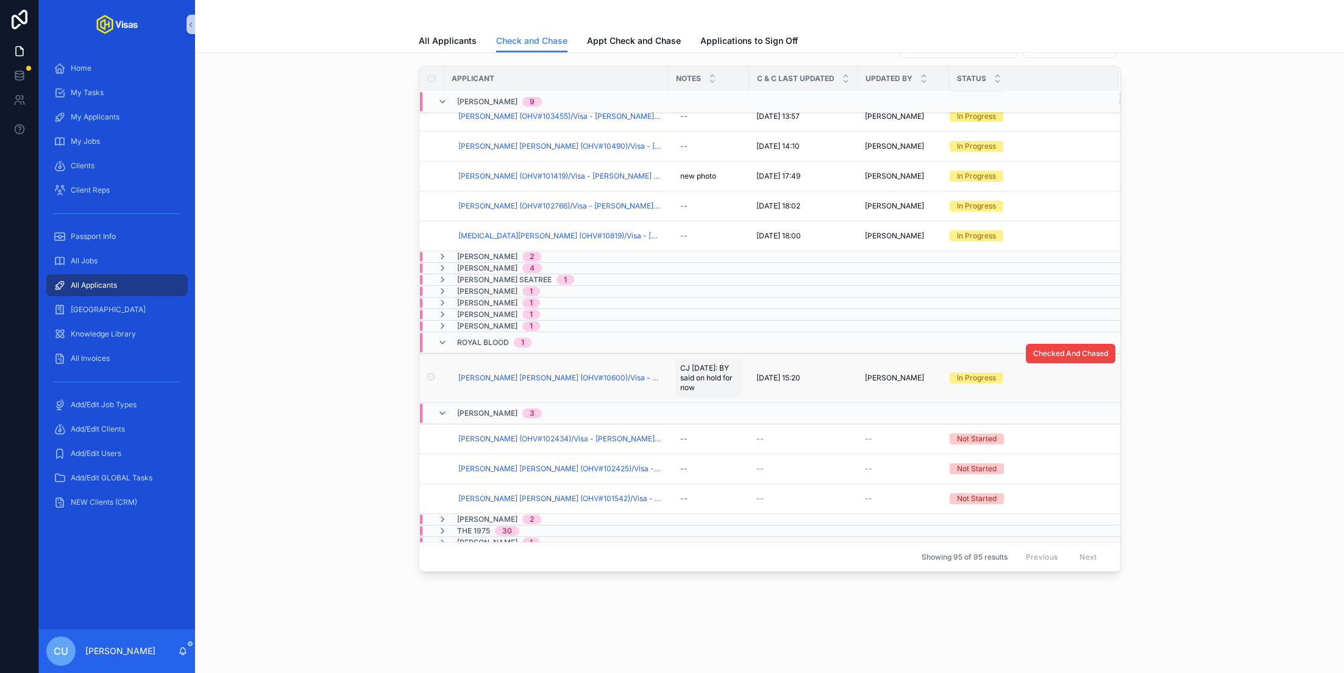
click at [726, 374] on span "CJ [DATE]: BY said on hold for now" at bounding box center [708, 377] width 57 height 29
click at [741, 390] on textarea "**********" at bounding box center [740, 392] width 116 height 46
click at [832, 380] on icon "scrollable content" at bounding box center [829, 379] width 10 height 10
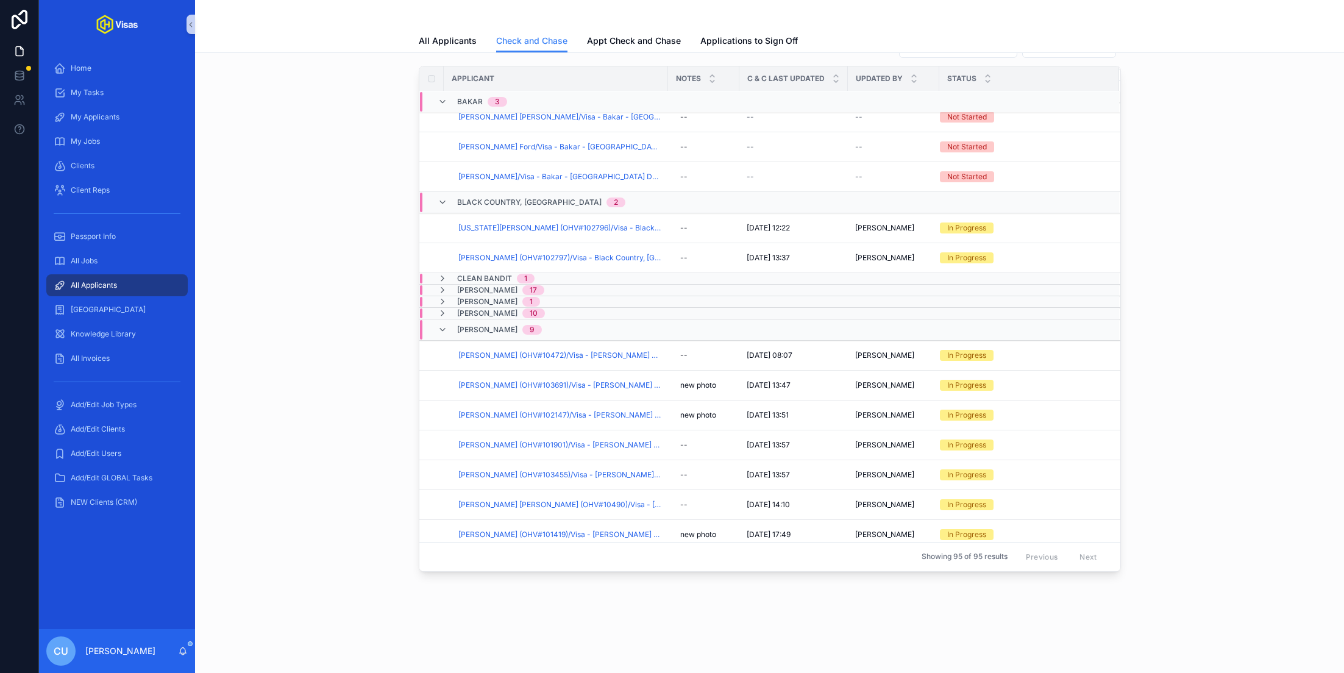
scroll to position [0, 0]
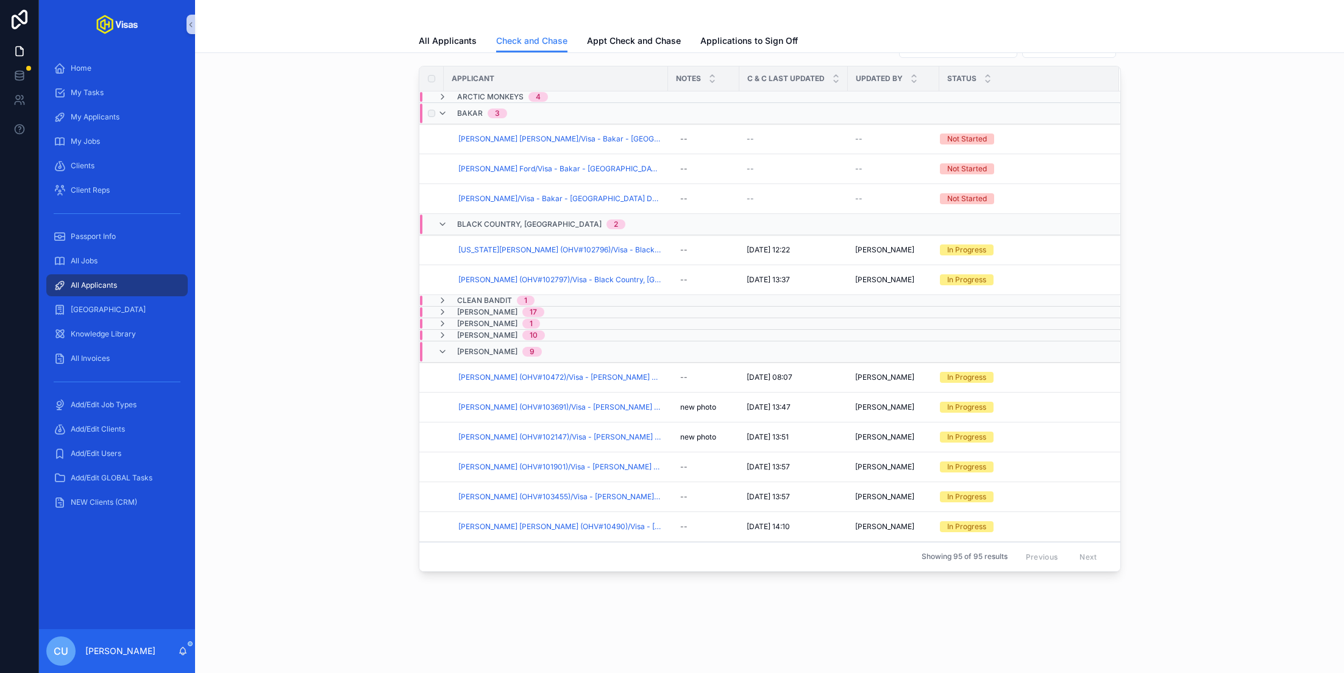
click at [476, 117] on div "Bakar 3" at bounding box center [482, 113] width 50 height 19
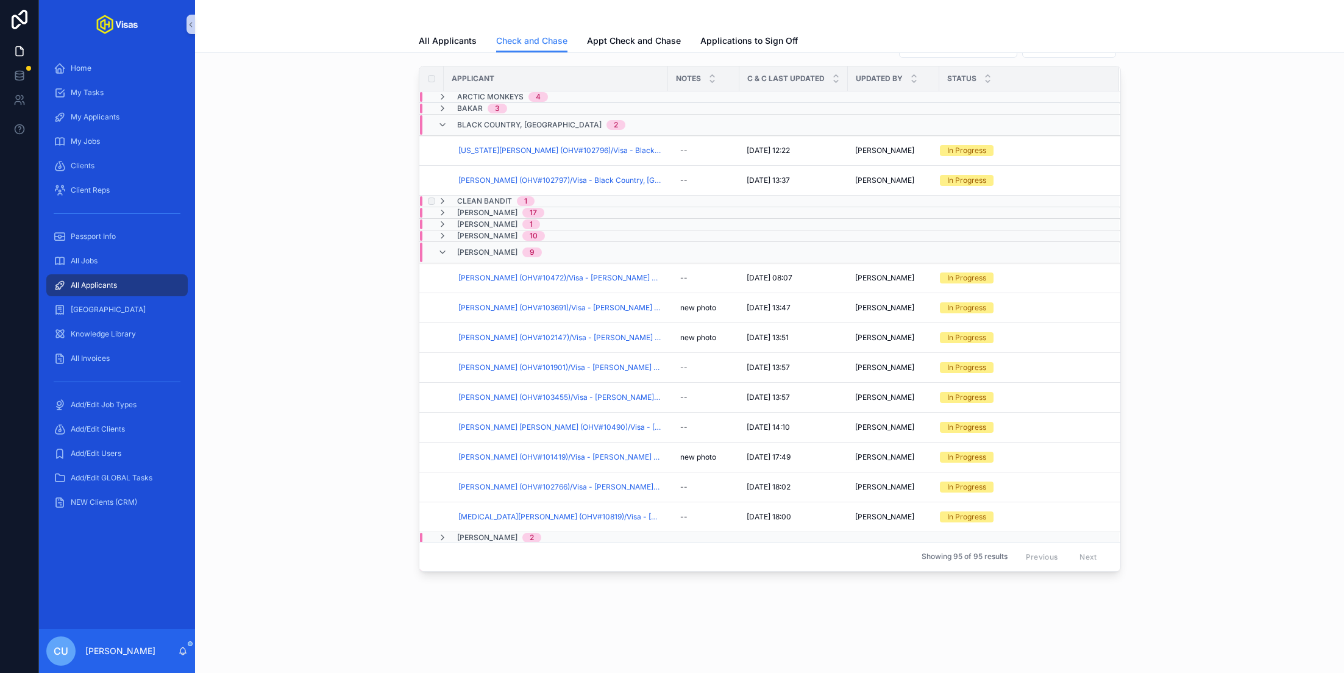
scroll to position [19, 0]
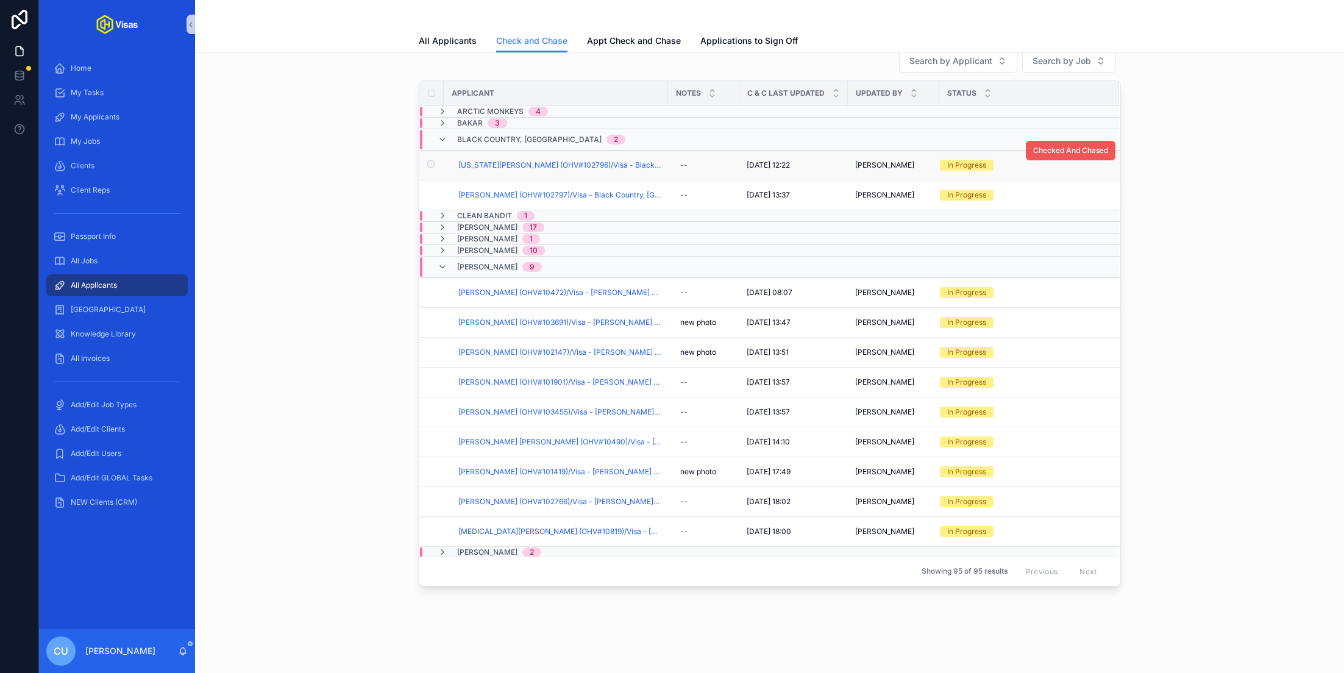
click at [1094, 143] on button "Checked And Chased" at bounding box center [1071, 150] width 90 height 19
click at [1038, 177] on span "Checked And Chased" at bounding box center [1070, 180] width 75 height 10
click at [478, 138] on span "Black Country, [GEOGRAPHIC_DATA]" at bounding box center [529, 140] width 144 height 10
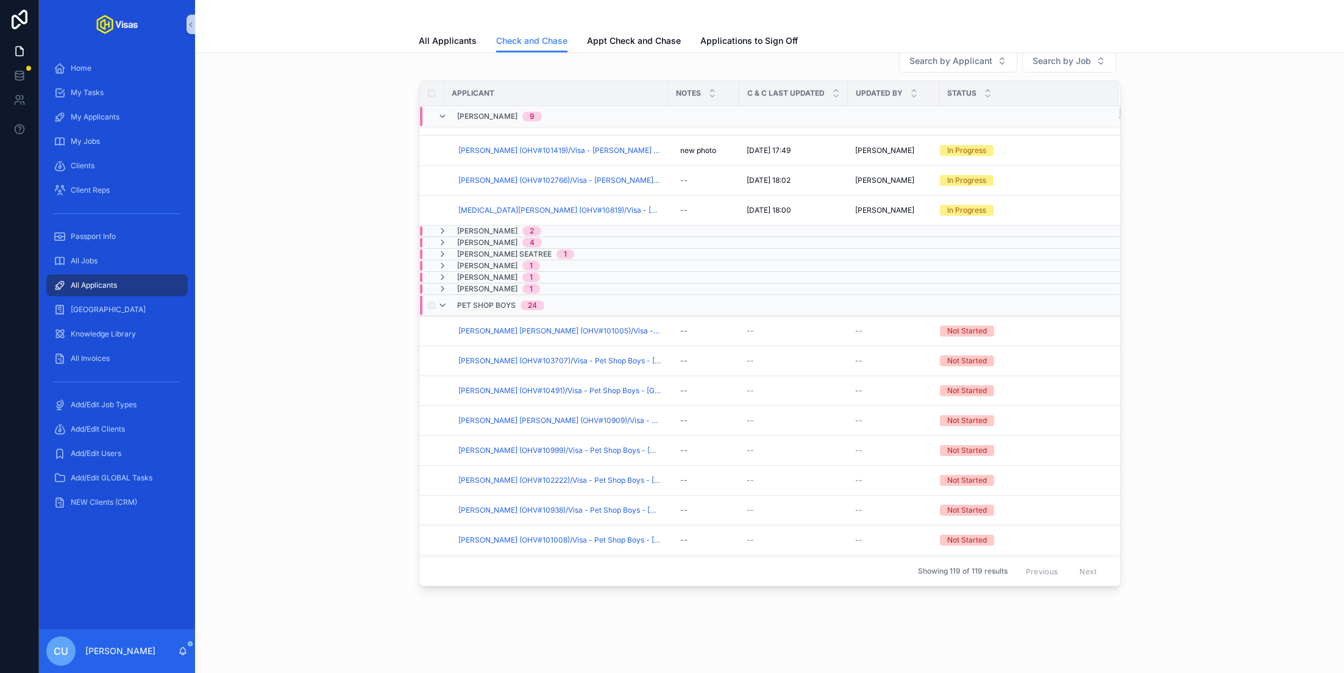
click at [578, 298] on div "Pet Shop Boys 24" at bounding box center [633, 305] width 427 height 19
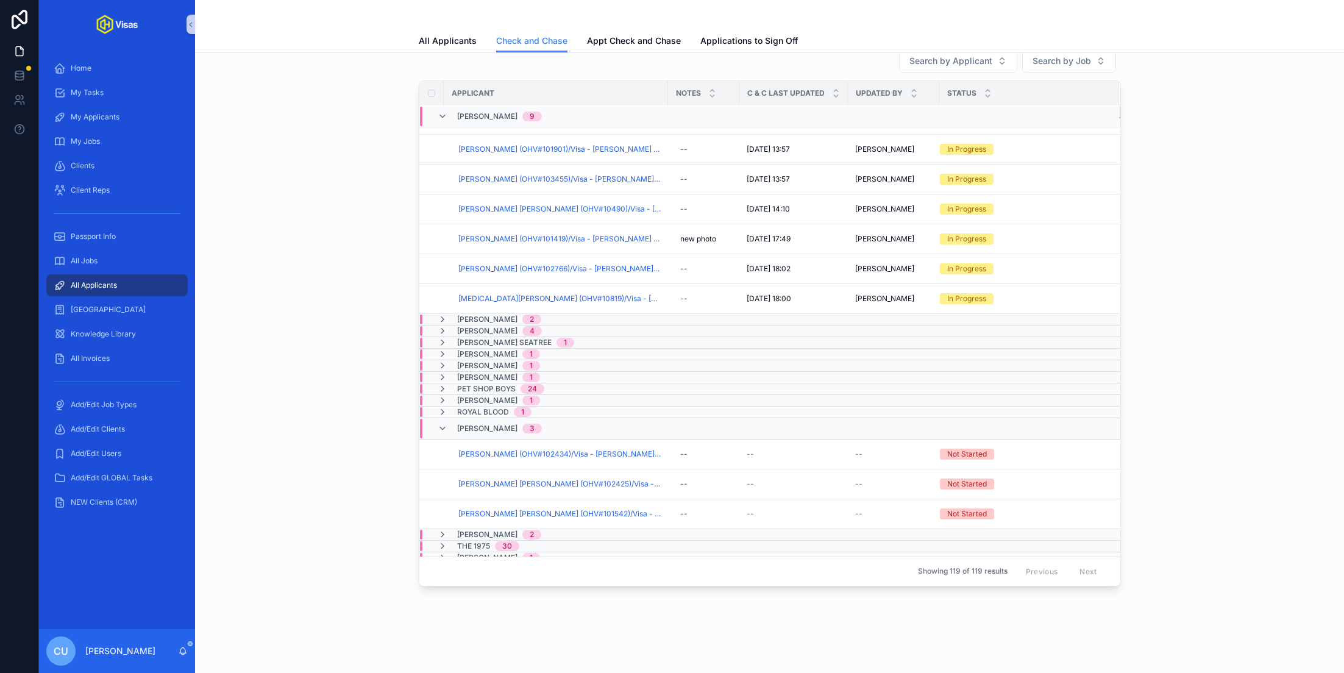
scroll to position [34, 0]
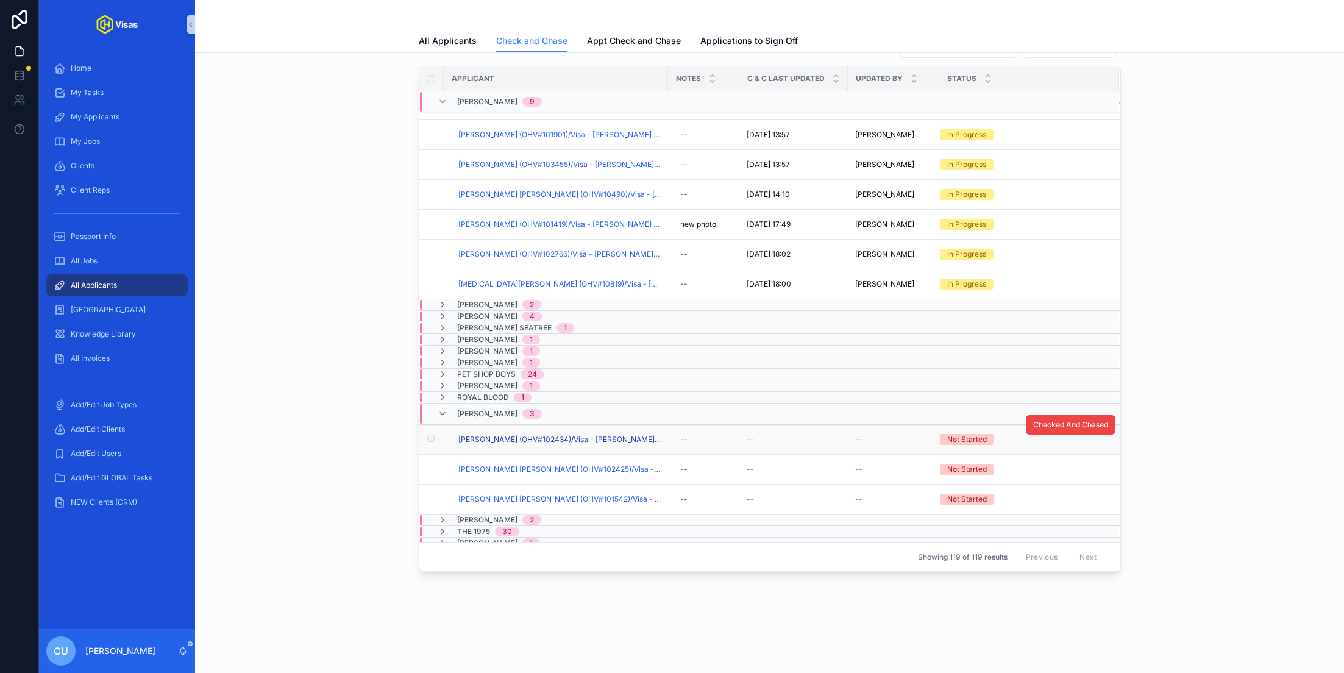
click at [605, 434] on span "[PERSON_NAME] (OHV#102434)/Visa - [PERSON_NAME] - [GEOGRAPHIC_DATA] (Work) - [D…" at bounding box center [559, 439] width 202 height 10
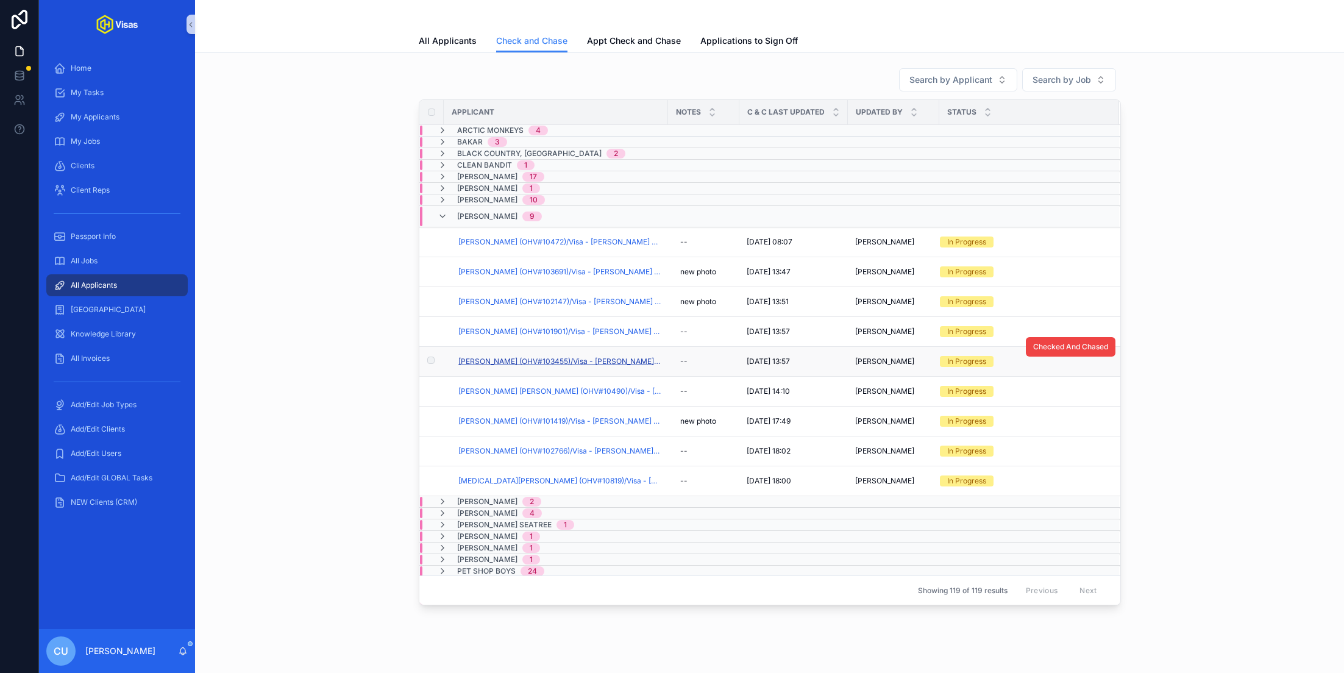
scroll to position [163, 0]
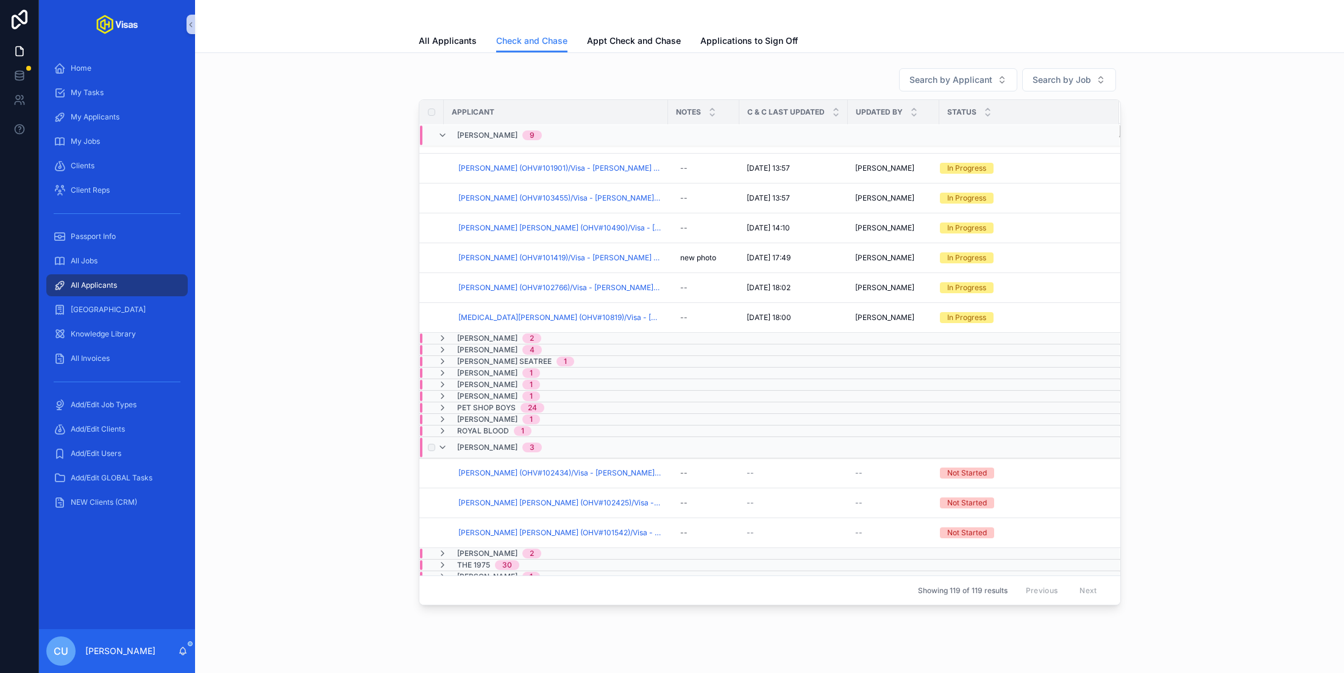
click at [494, 448] on div "[PERSON_NAME] 3" at bounding box center [499, 447] width 85 height 19
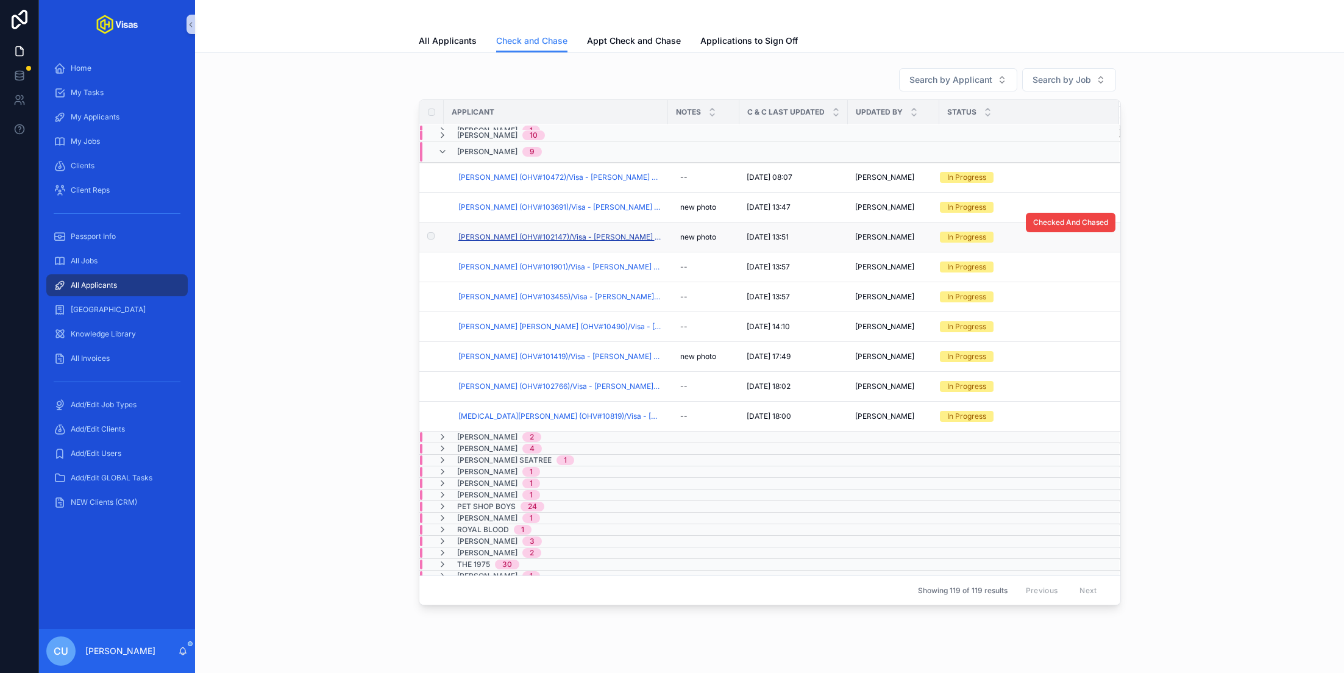
scroll to position [0, 0]
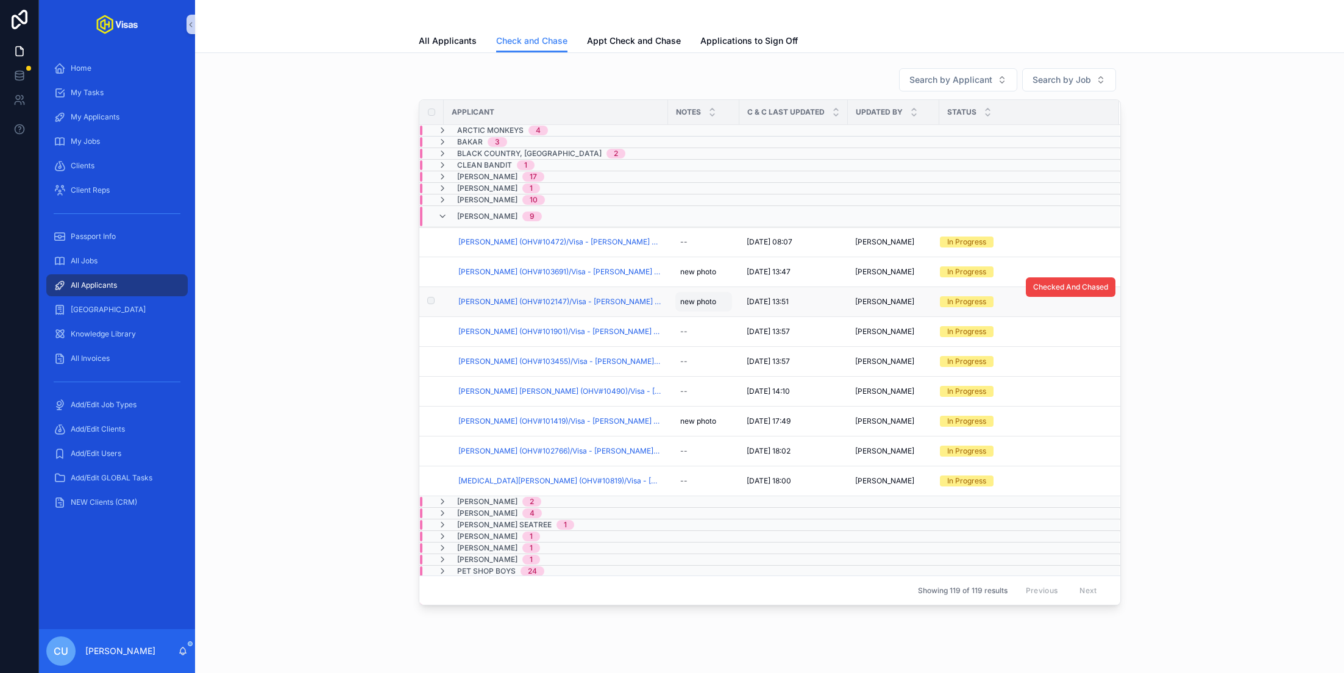
click at [711, 297] on span "new photo" at bounding box center [698, 302] width 36 height 10
click at [750, 314] on textarea "*********" at bounding box center [740, 324] width 116 height 37
type textarea "**********"
click at [830, 314] on icon "scrollable content" at bounding box center [829, 316] width 10 height 10
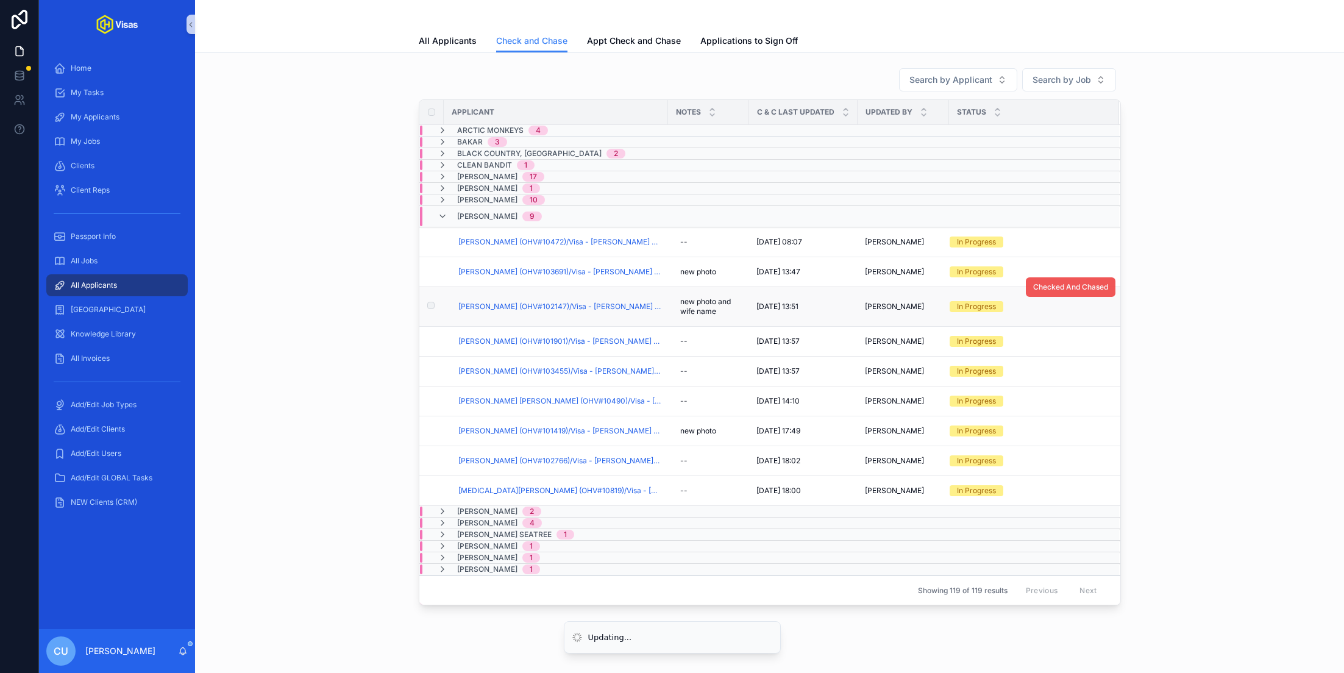
click at [1086, 287] on span "Checked And Chased" at bounding box center [1070, 287] width 75 height 10
click at [1063, 327] on span "Checked And Chased" at bounding box center [1070, 327] width 75 height 10
click at [1052, 252] on span "Checked And Chased" at bounding box center [1070, 257] width 75 height 10
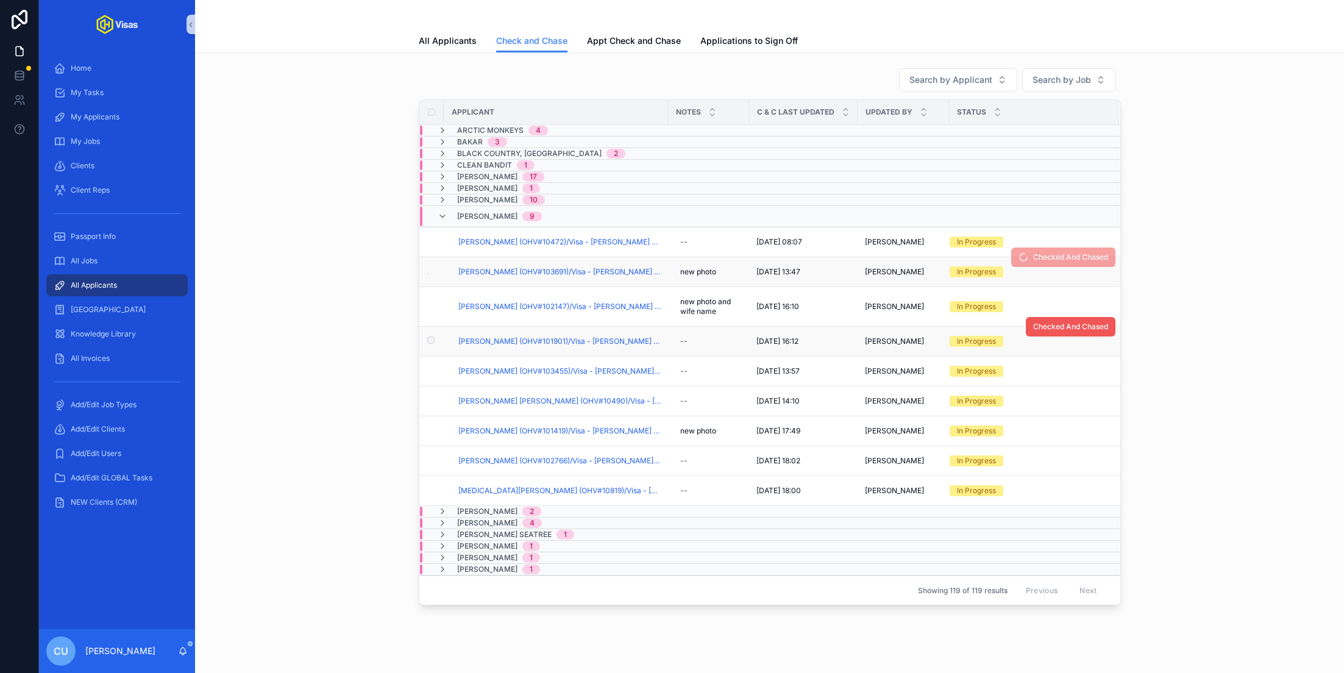
click at [1074, 323] on span "Checked And Chased" at bounding box center [1070, 327] width 75 height 10
click at [1068, 358] on span "Checked And Chased" at bounding box center [1070, 357] width 75 height 10
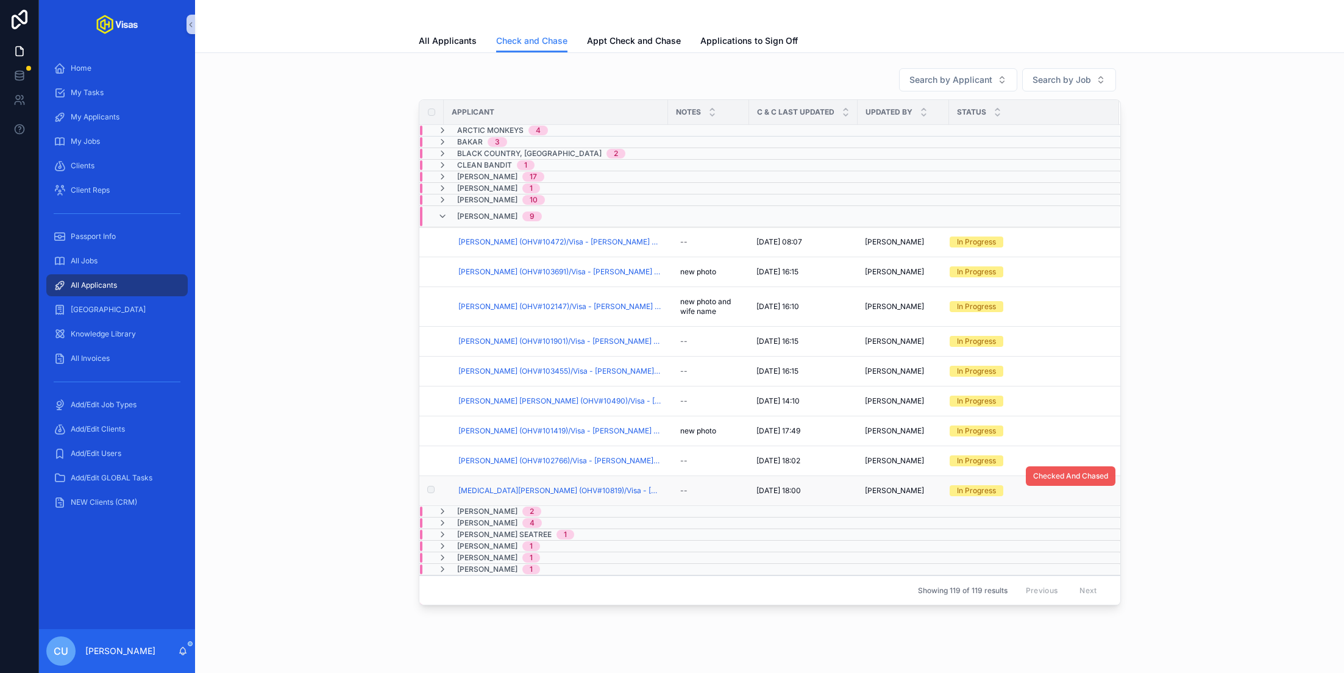
click at [1099, 466] on button "Checked And Chased" at bounding box center [1071, 475] width 90 height 19
click at [1072, 441] on span "Checked And Chased" at bounding box center [1070, 446] width 75 height 10
click at [1060, 411] on span "Checked And Chased" at bounding box center [1070, 416] width 75 height 10
click at [1057, 383] on span "Checked And Chased" at bounding box center [1070, 386] width 75 height 10
click at [698, 399] on div "--" at bounding box center [708, 400] width 66 height 19
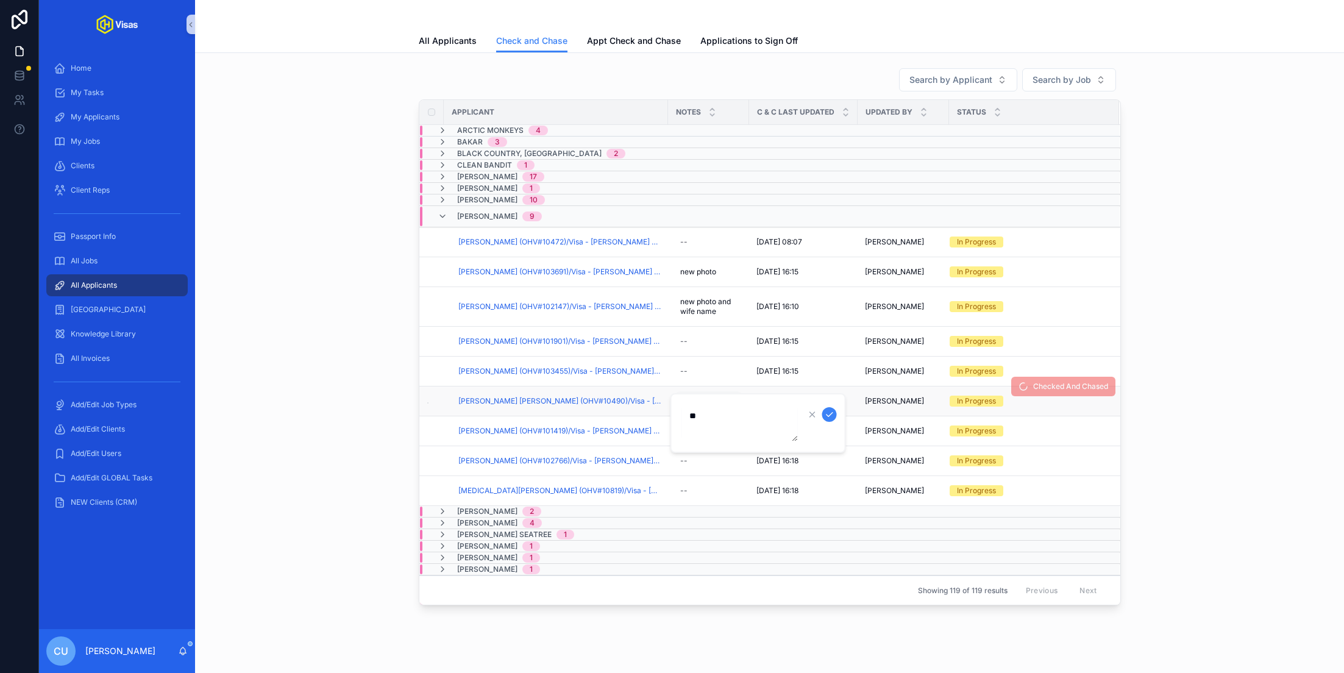
type textarea "***"
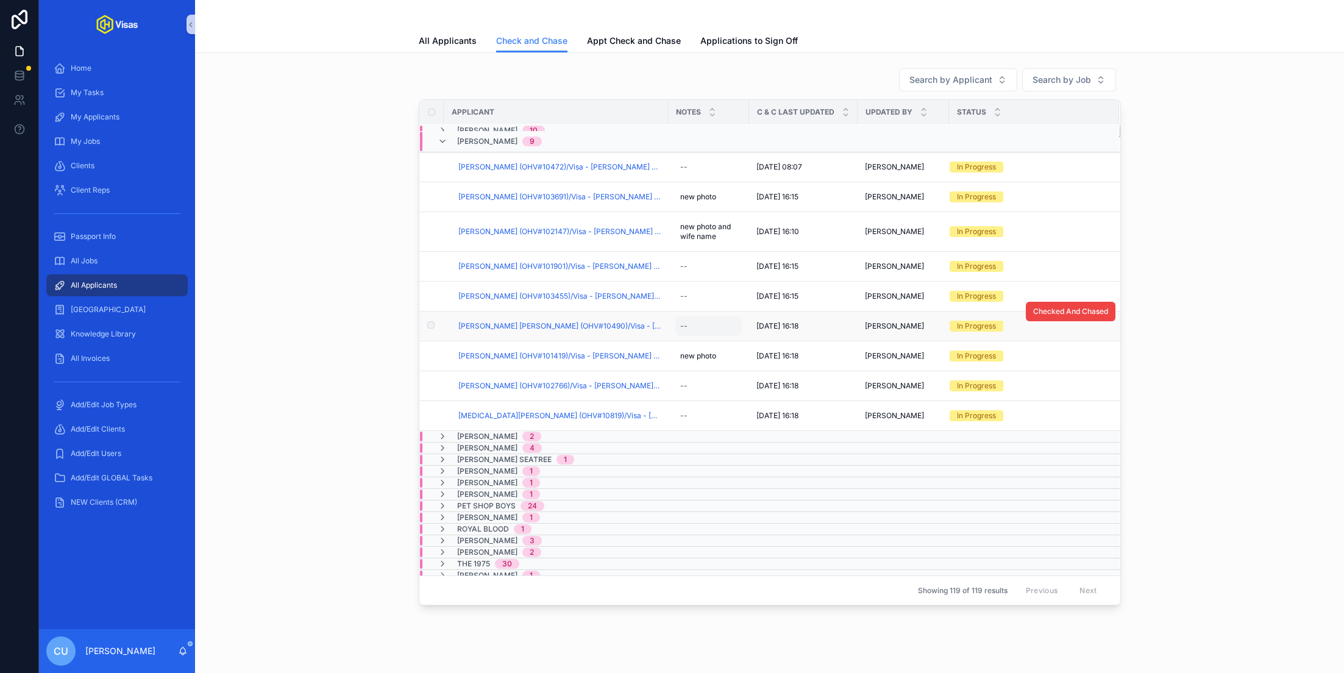
click at [693, 322] on div "--" at bounding box center [708, 325] width 66 height 19
type textarea "*********"
click at [828, 336] on icon "scrollable content" at bounding box center [829, 340] width 10 height 10
click at [703, 380] on div "--" at bounding box center [708, 385] width 66 height 19
click at [700, 406] on div "--" at bounding box center [708, 415] width 66 height 19
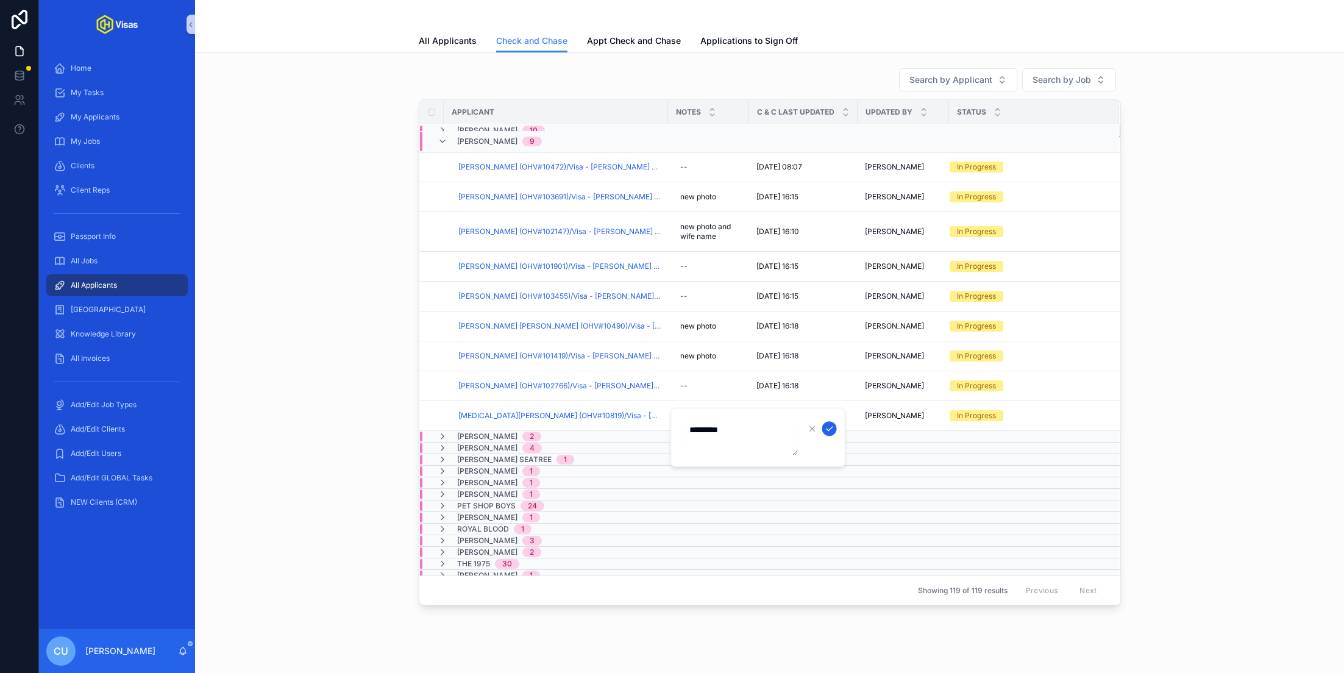
type textarea "*********"
click at [827, 428] on icon "scrollable content" at bounding box center [829, 429] width 10 height 10
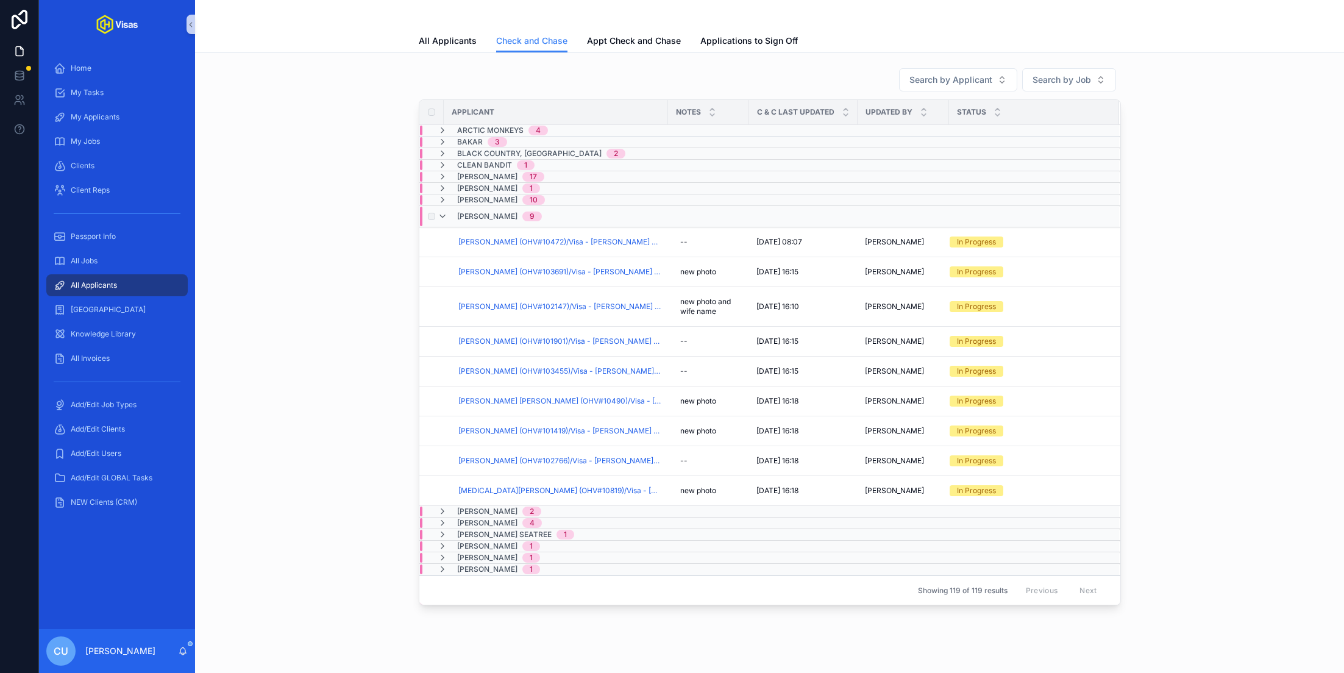
click at [571, 217] on div "[PERSON_NAME] 9" at bounding box center [638, 216] width 437 height 19
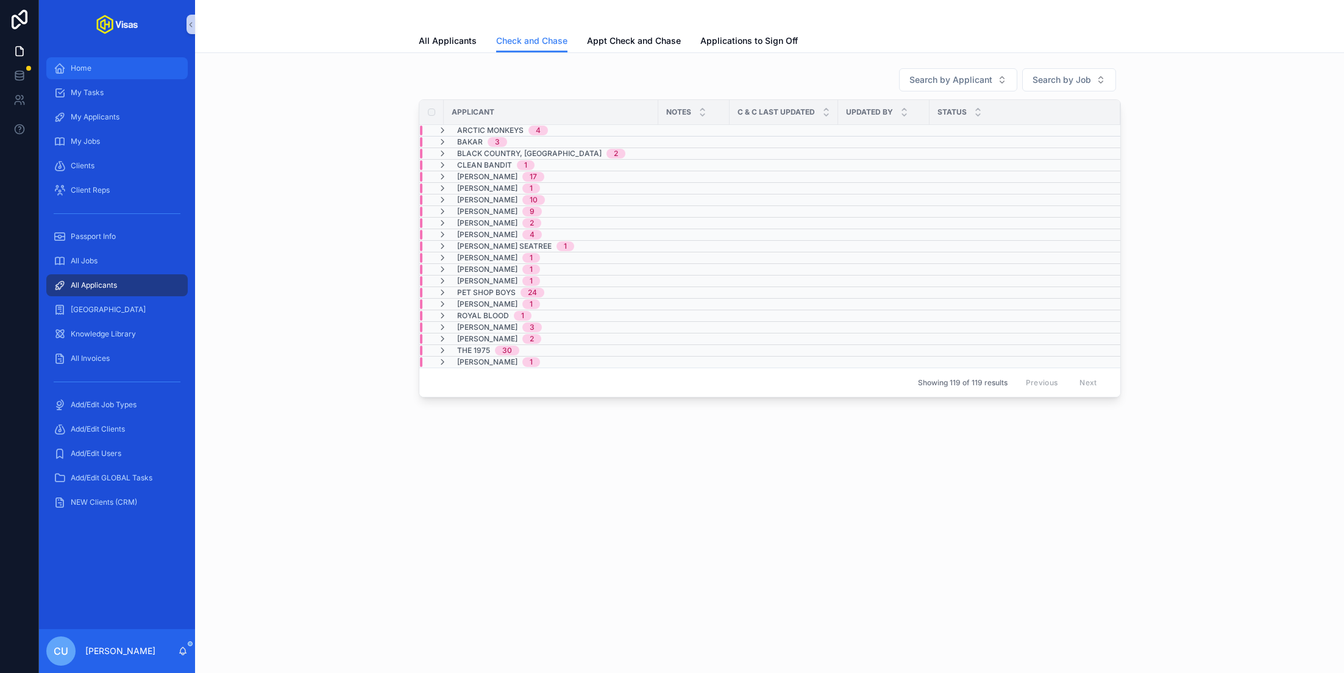
click at [94, 68] on div "Home" at bounding box center [117, 67] width 127 height 19
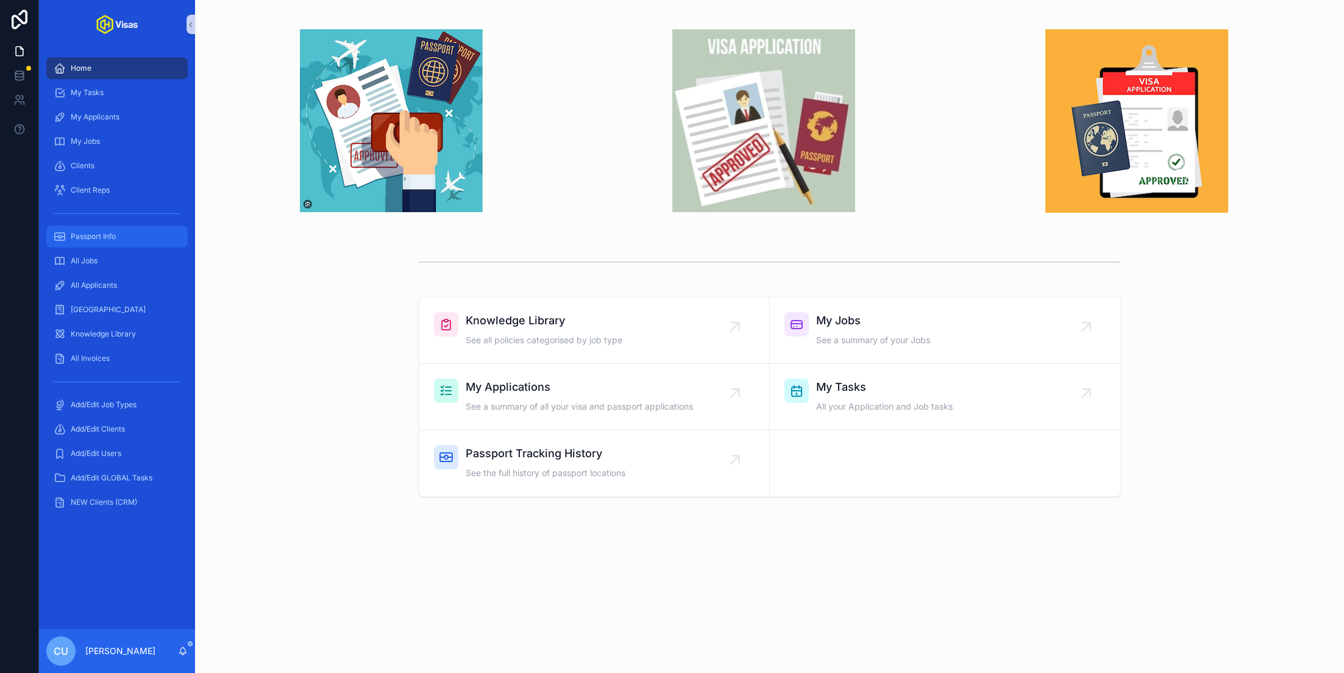
click at [104, 235] on span "Passport Info" at bounding box center [93, 237] width 45 height 10
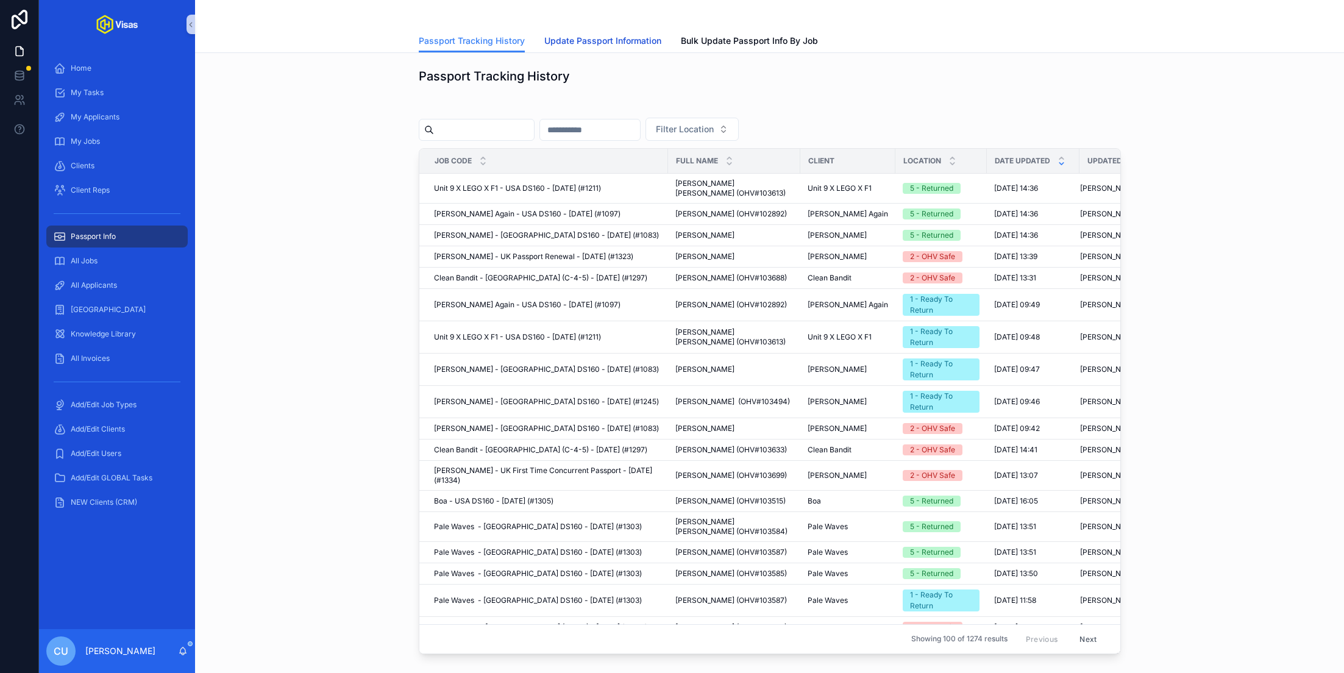
click at [603, 39] on span "Update Passport Information" at bounding box center [602, 41] width 117 height 12
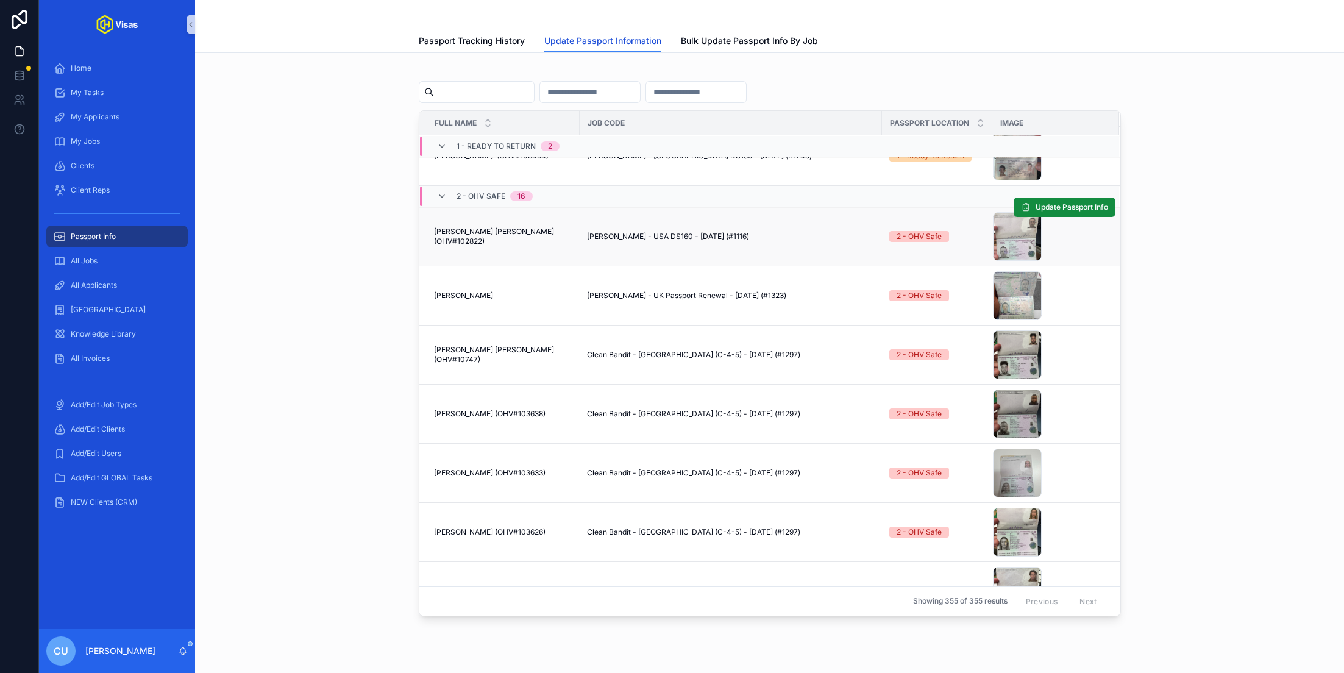
scroll to position [94, 0]
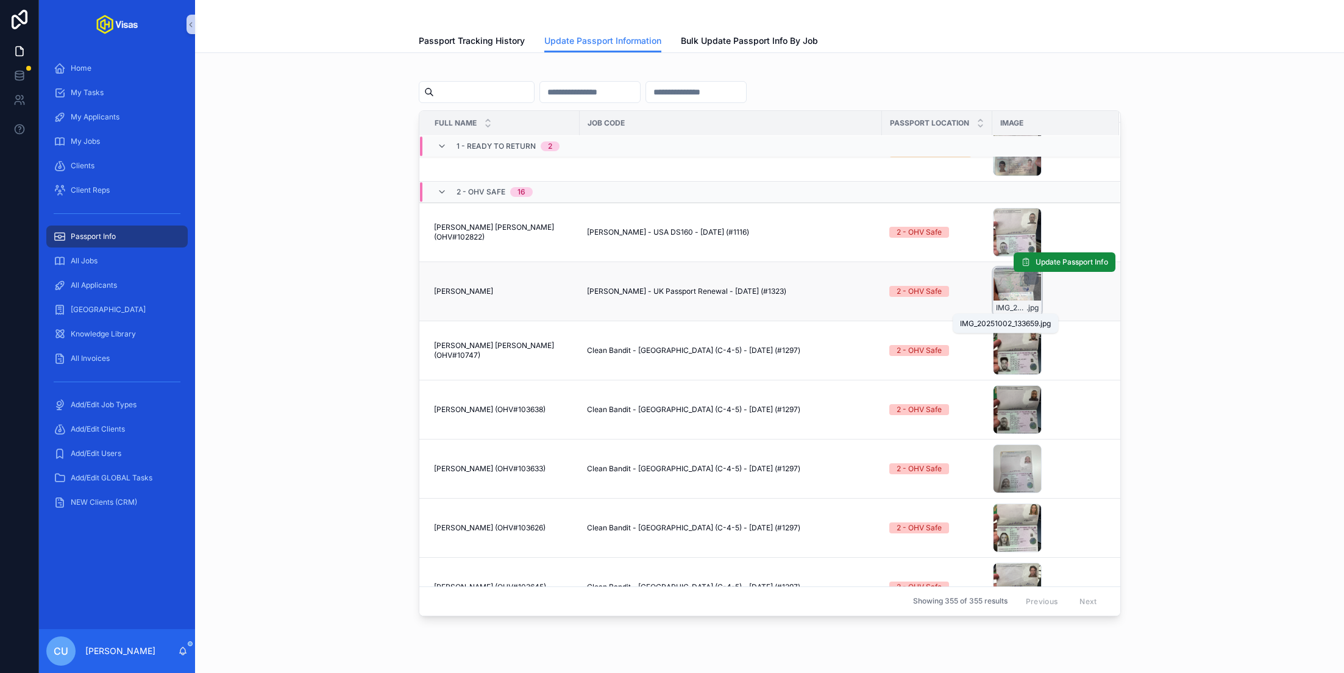
click at [999, 303] on span "IMG_20251002_133659" at bounding box center [1011, 308] width 30 height 10
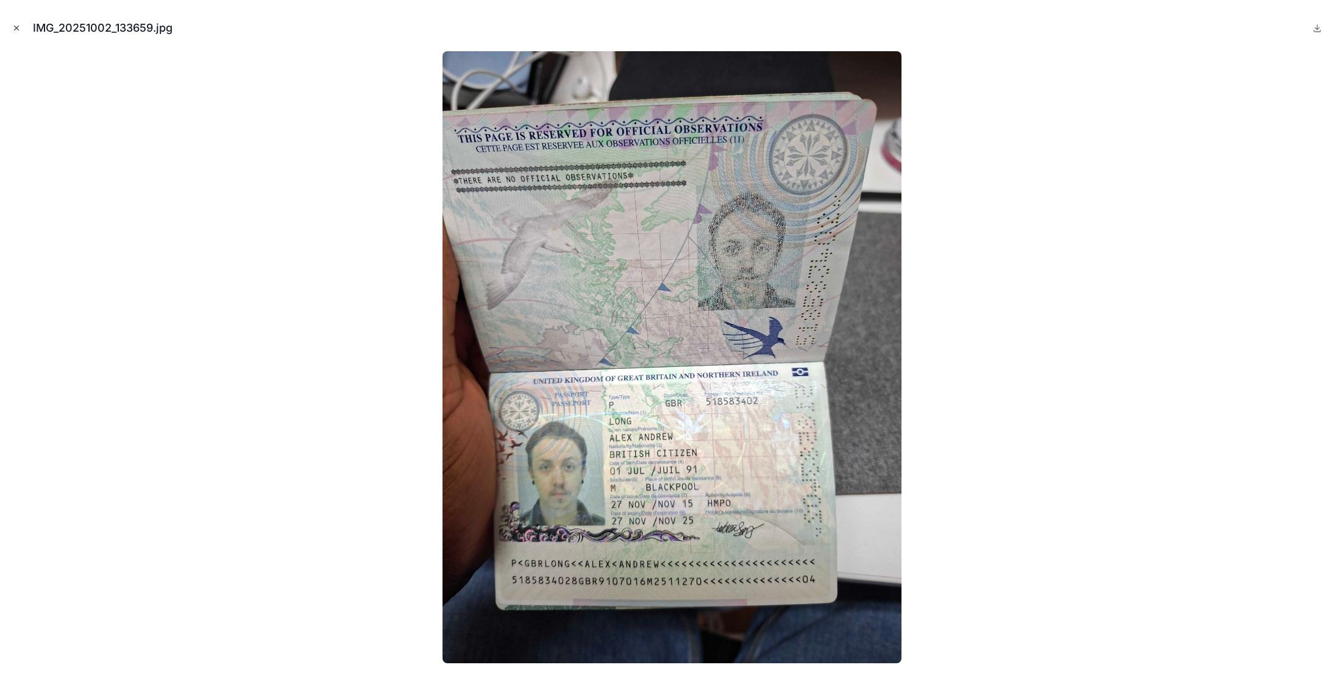
click at [16, 24] on icon "Close modal" at bounding box center [16, 28] width 9 height 9
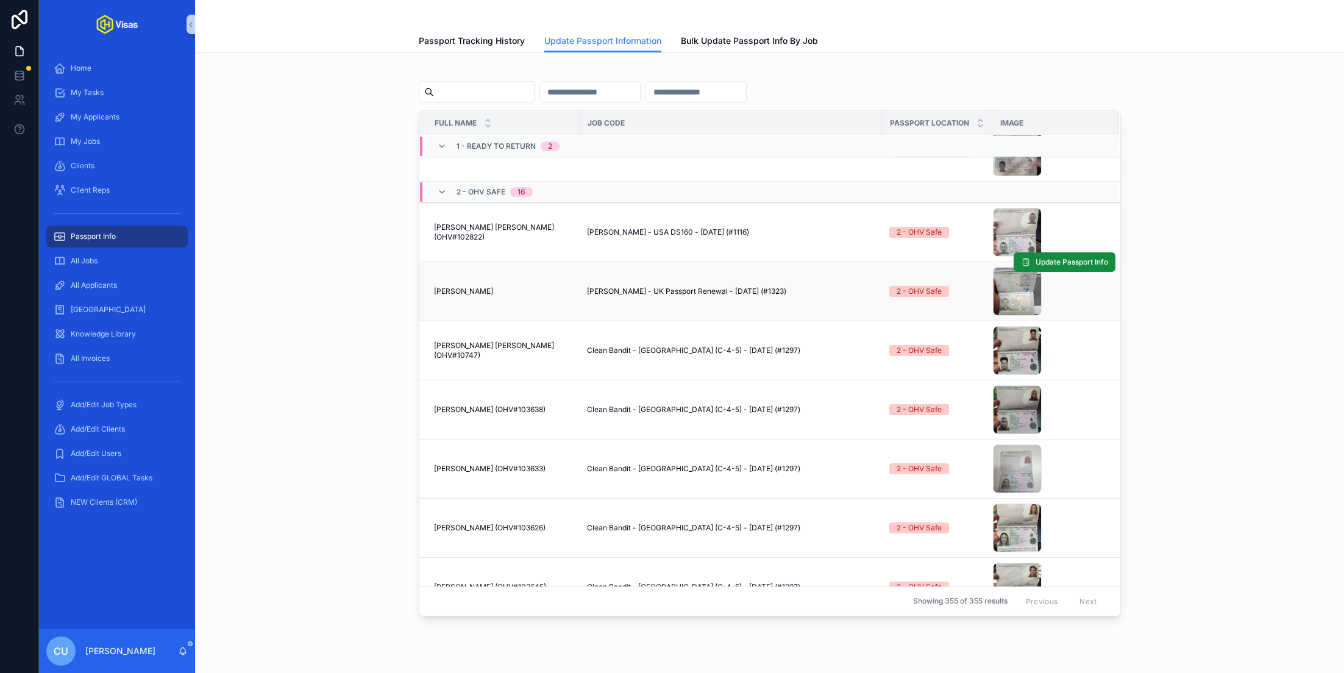
click at [512, 289] on div "[PERSON_NAME] [PERSON_NAME]" at bounding box center [503, 291] width 138 height 10
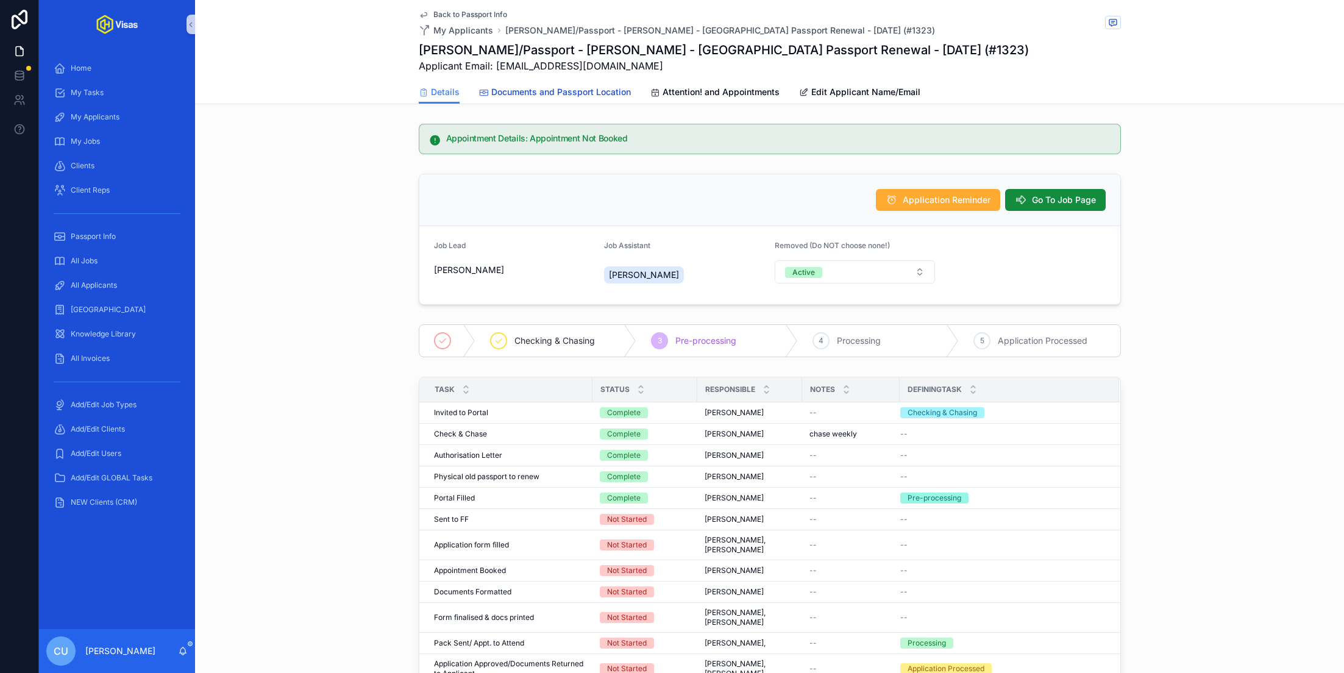
click at [569, 95] on span "Documents and Passport Location" at bounding box center [561, 92] width 140 height 12
